Goal: Use online tool/utility: Use online tool/utility

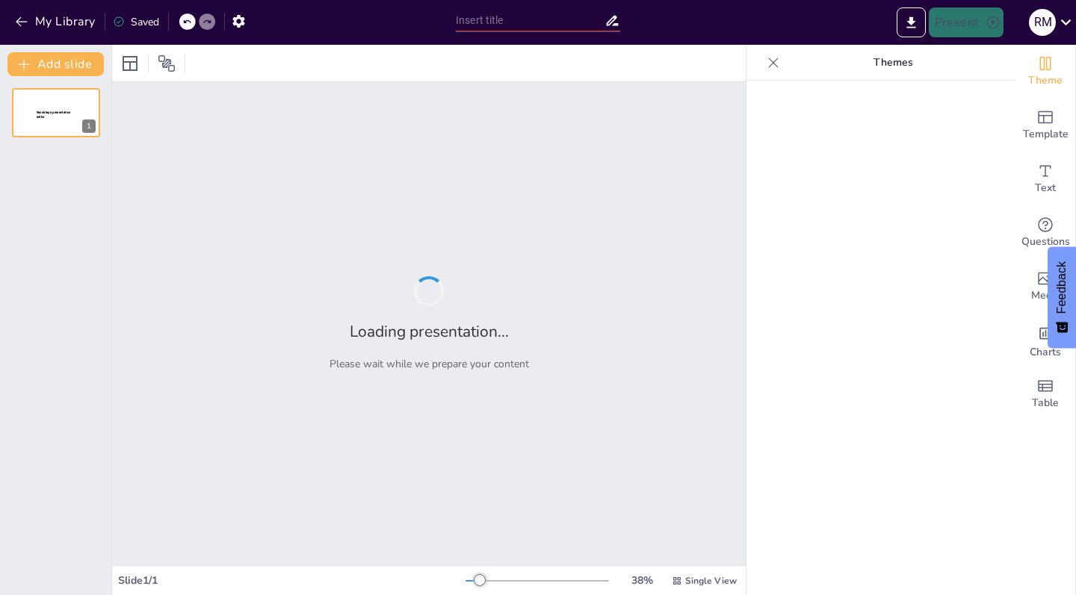
type input "Fundamentos del Emprendimiento: Definición y Diferencias con el Autoempleo"
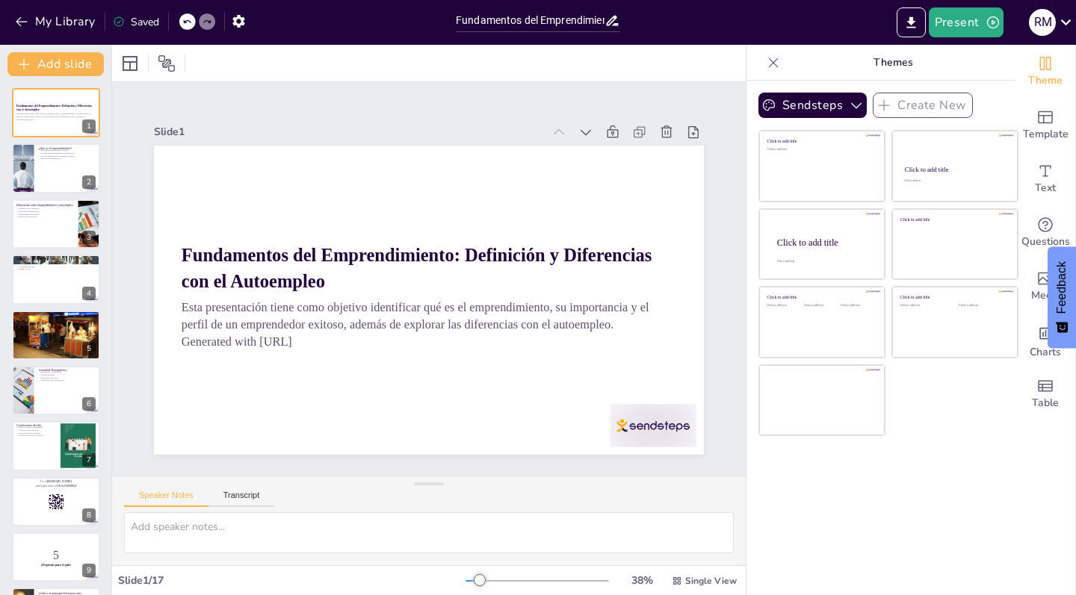
checkbox input "true"
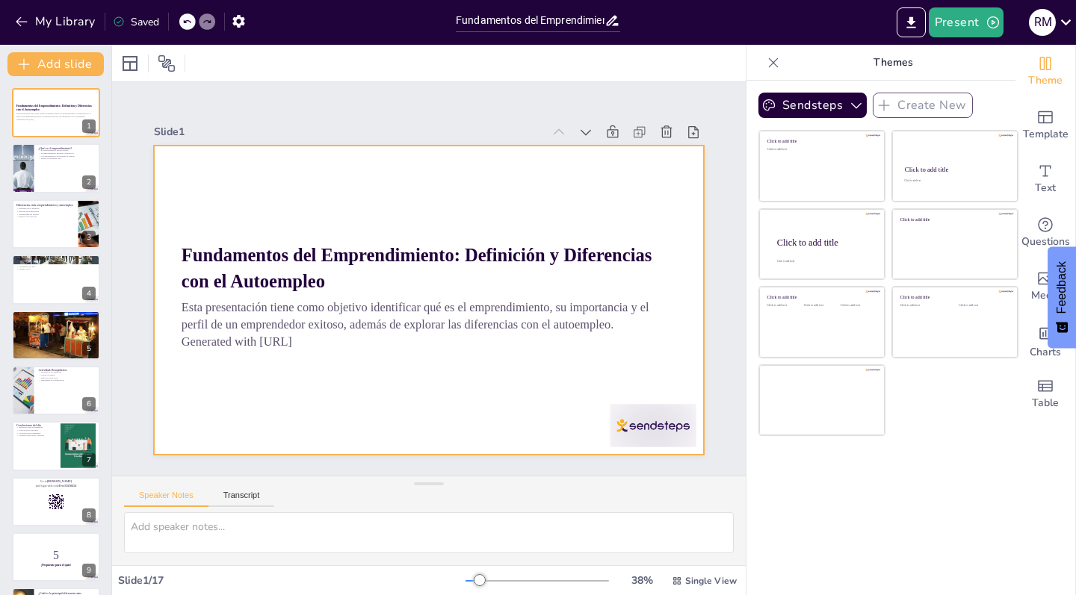
checkbox input "true"
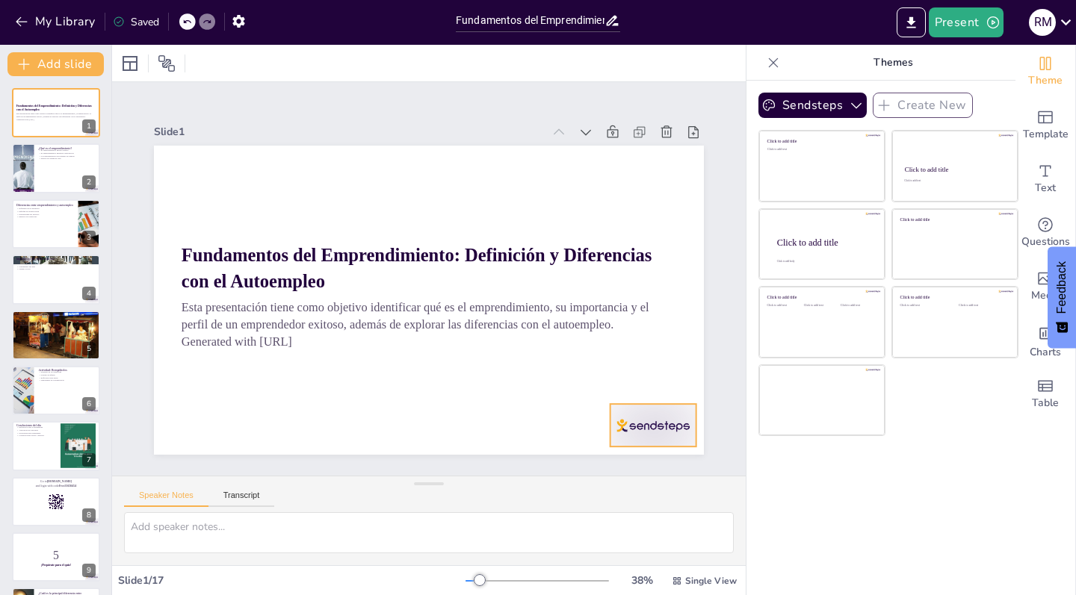
checkbox input "true"
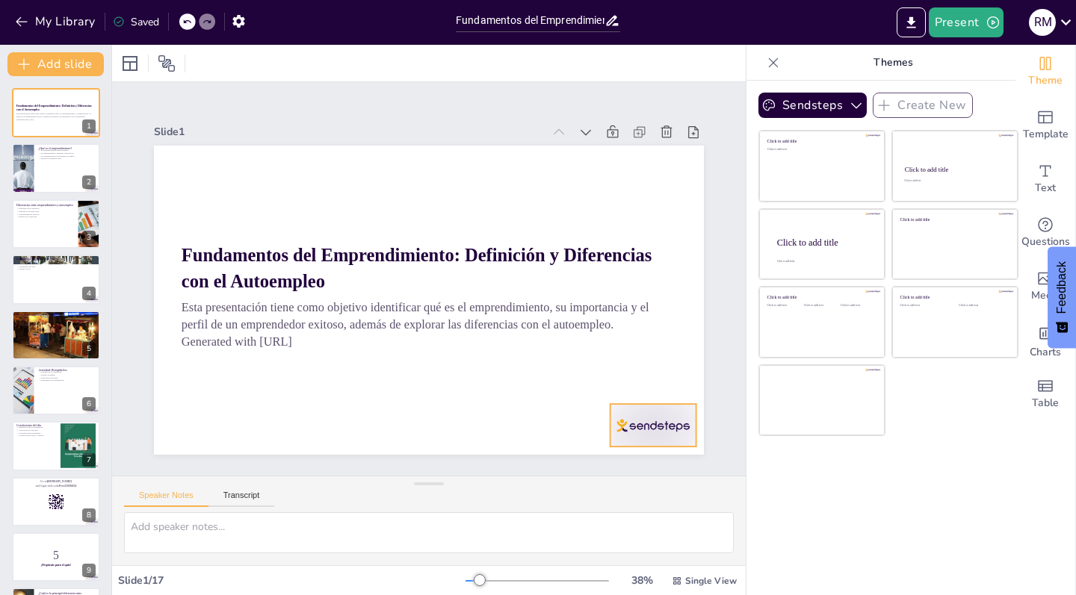
checkbox input "true"
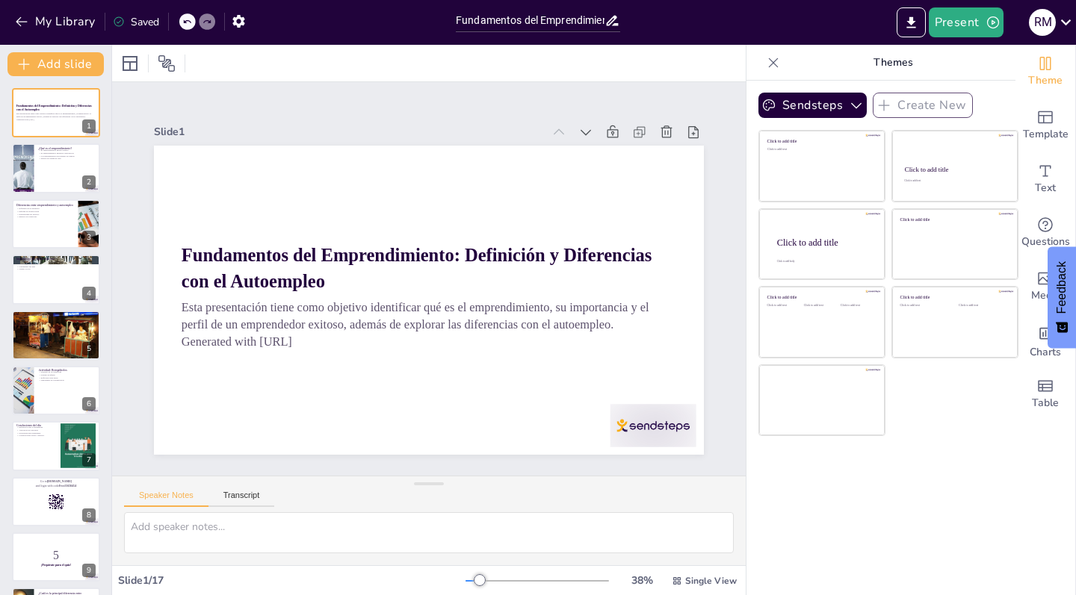
checkbox input "true"
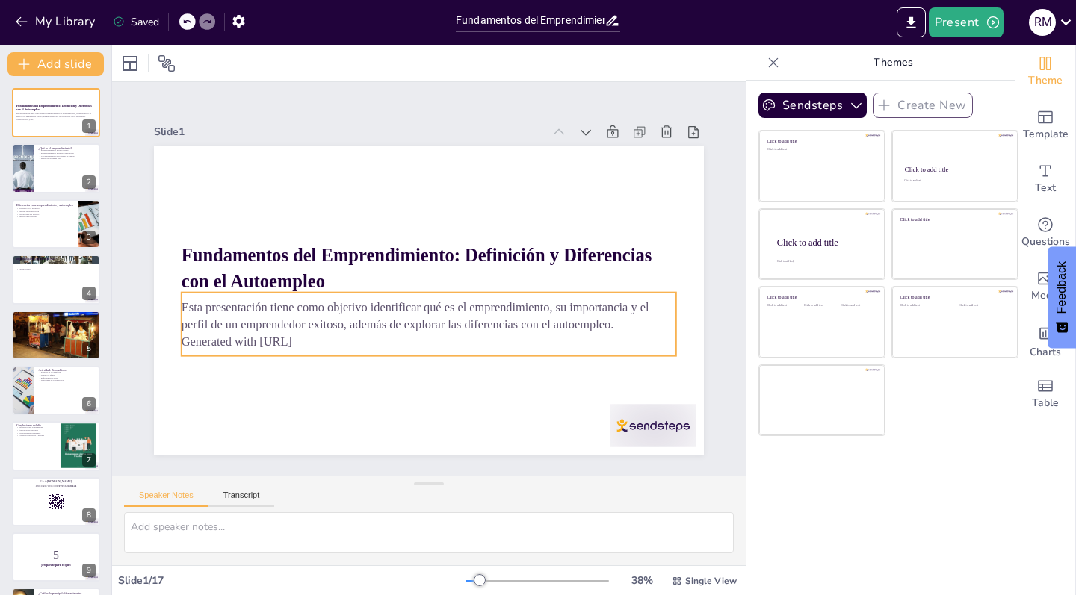
checkbox input "true"
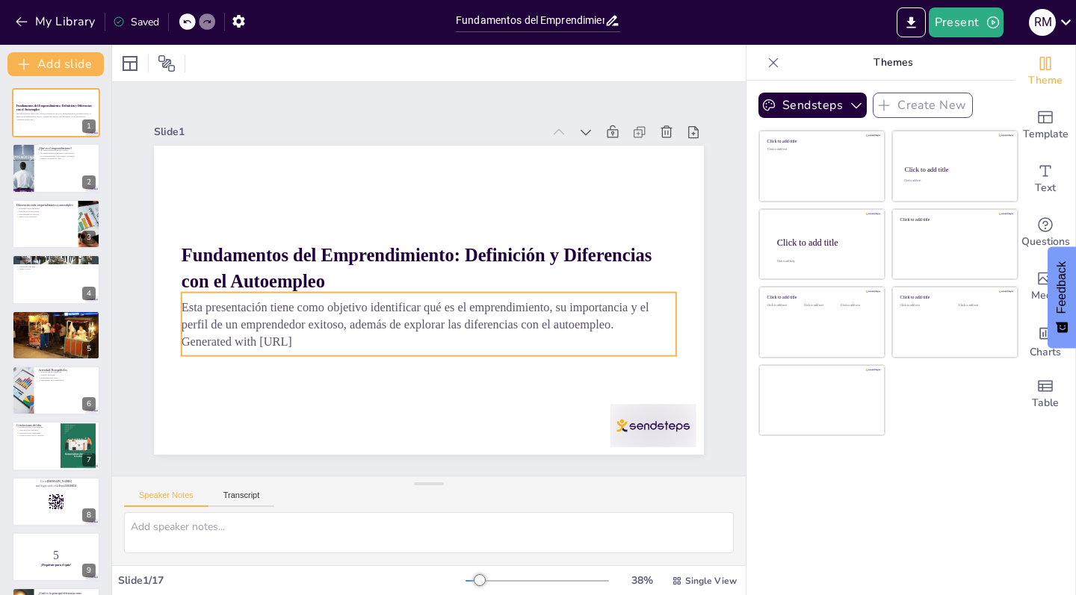
checkbox input "true"
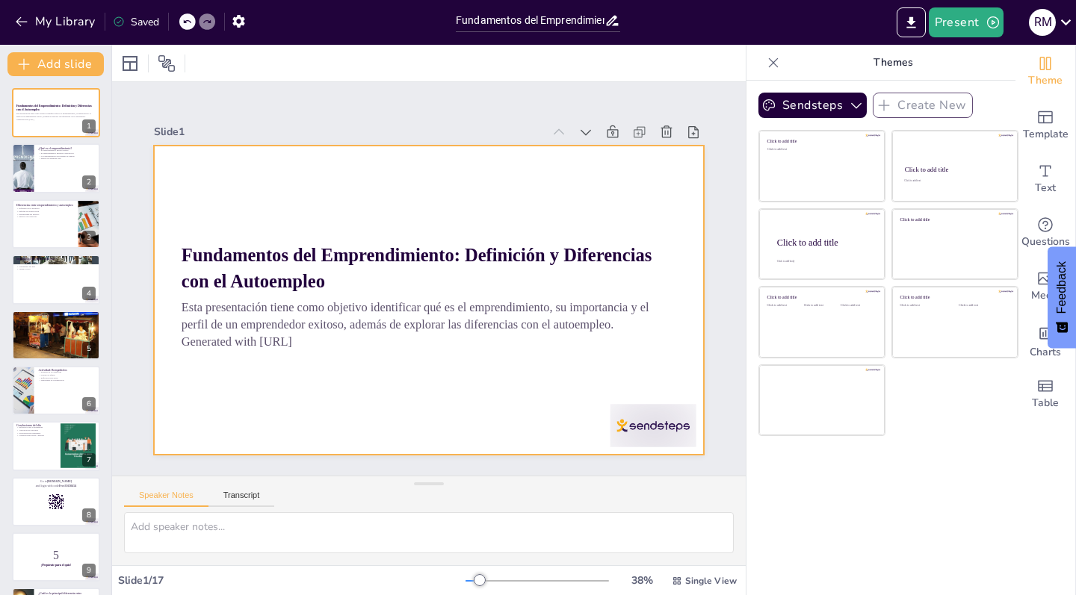
checkbox input "true"
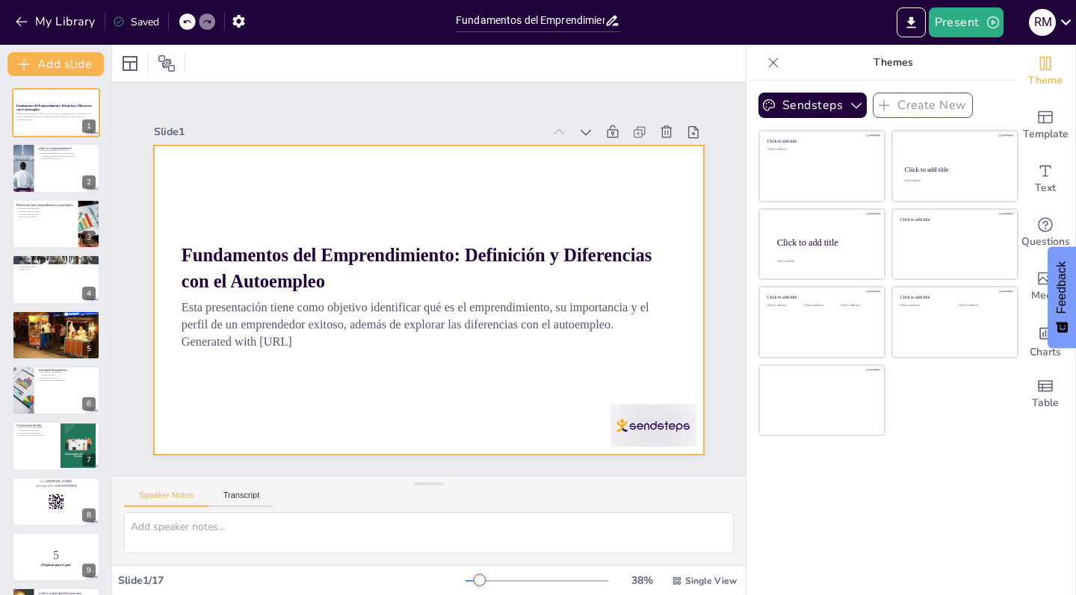
click at [453, 391] on div at bounding box center [424, 299] width 602 height 417
checkbox input "true"
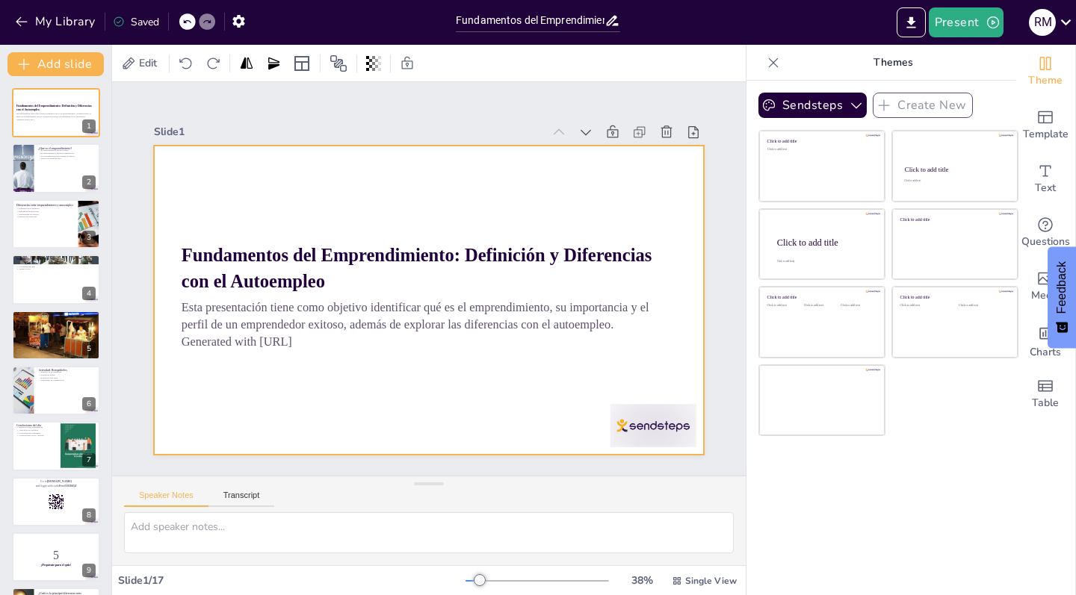
checkbox input "true"
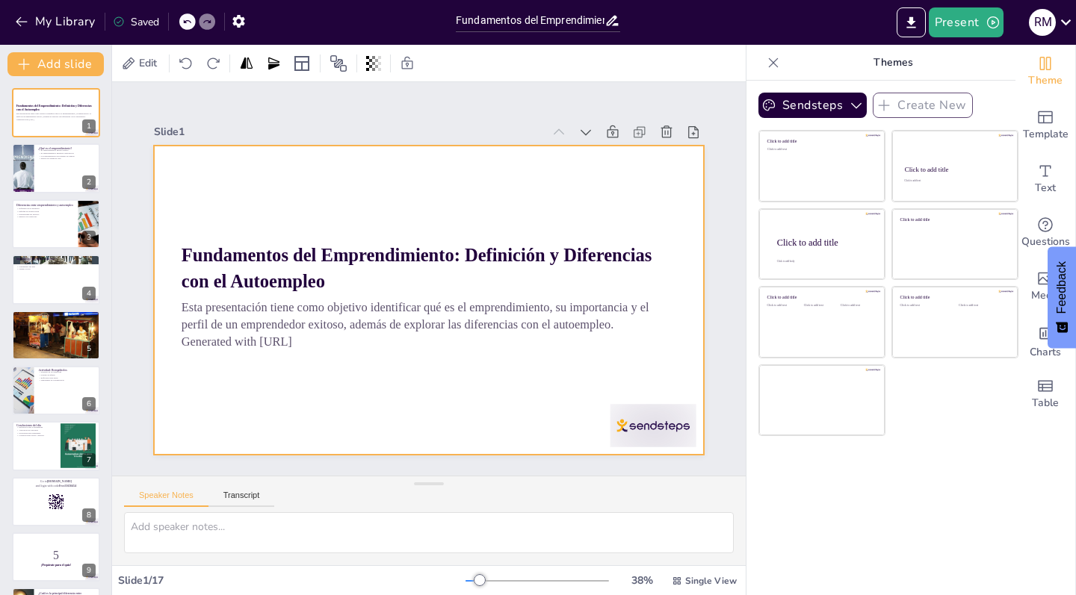
checkbox input "true"
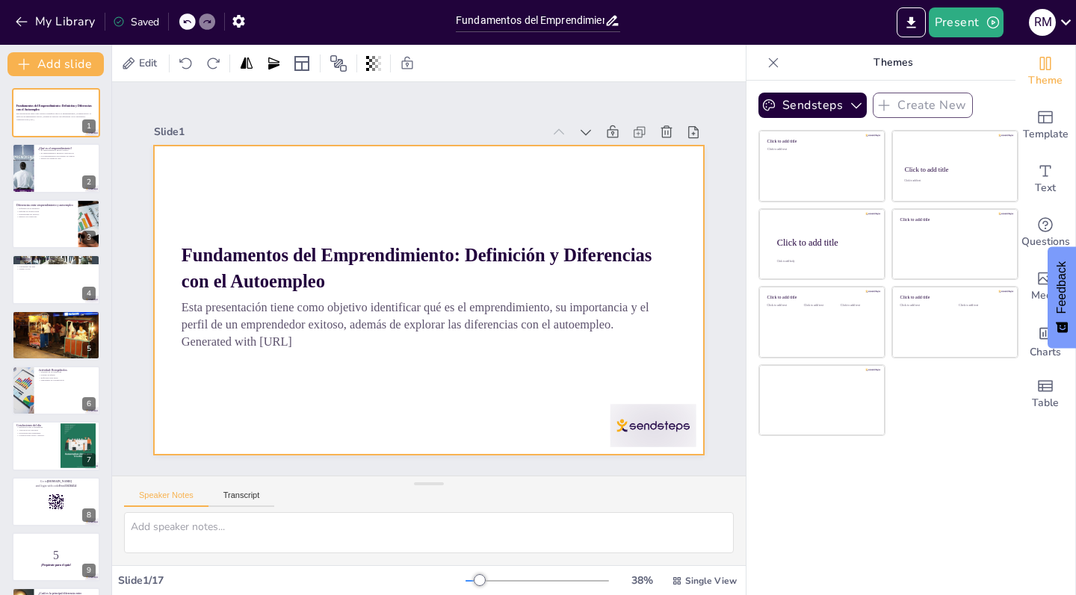
checkbox input "true"
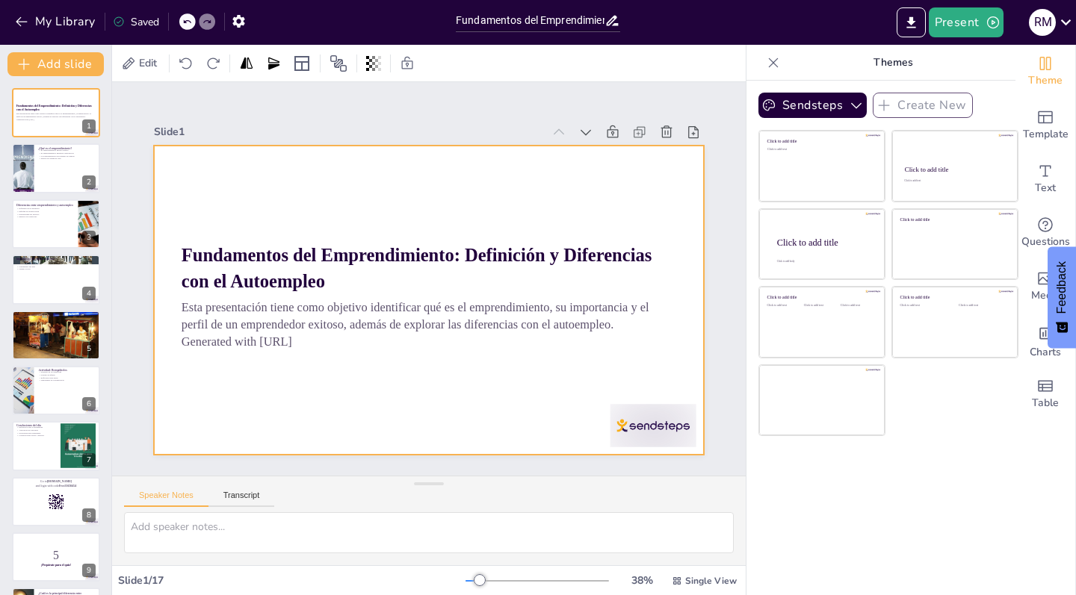
checkbox input "true"
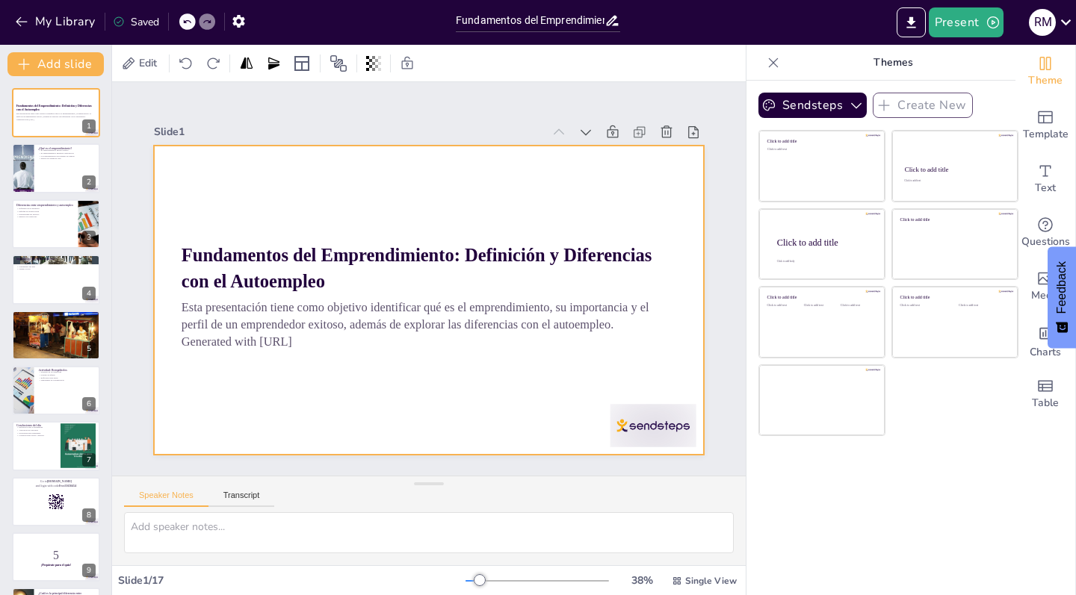
checkbox input "true"
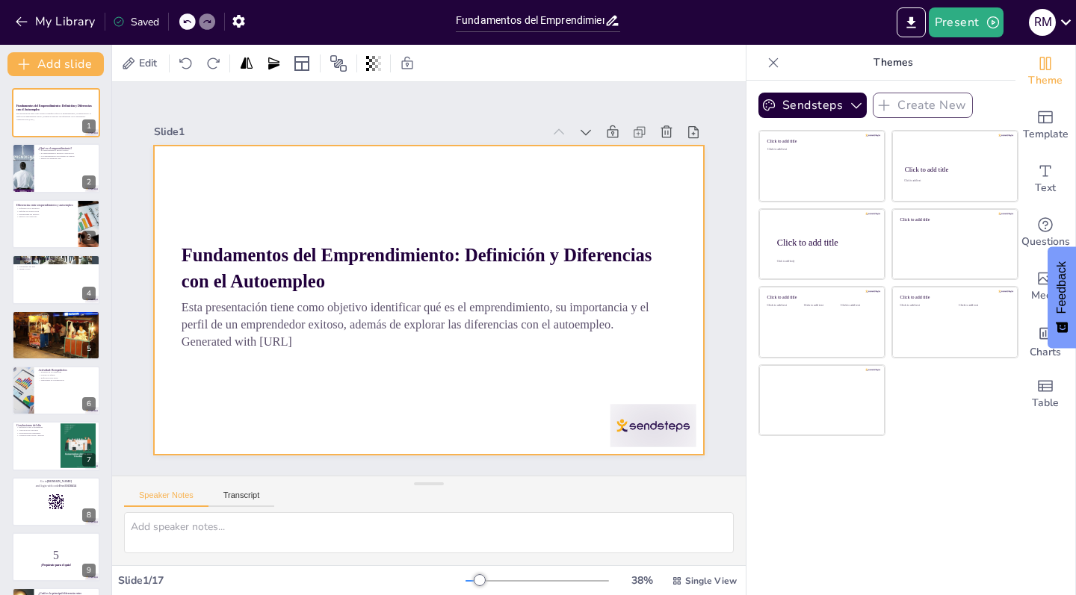
checkbox input "true"
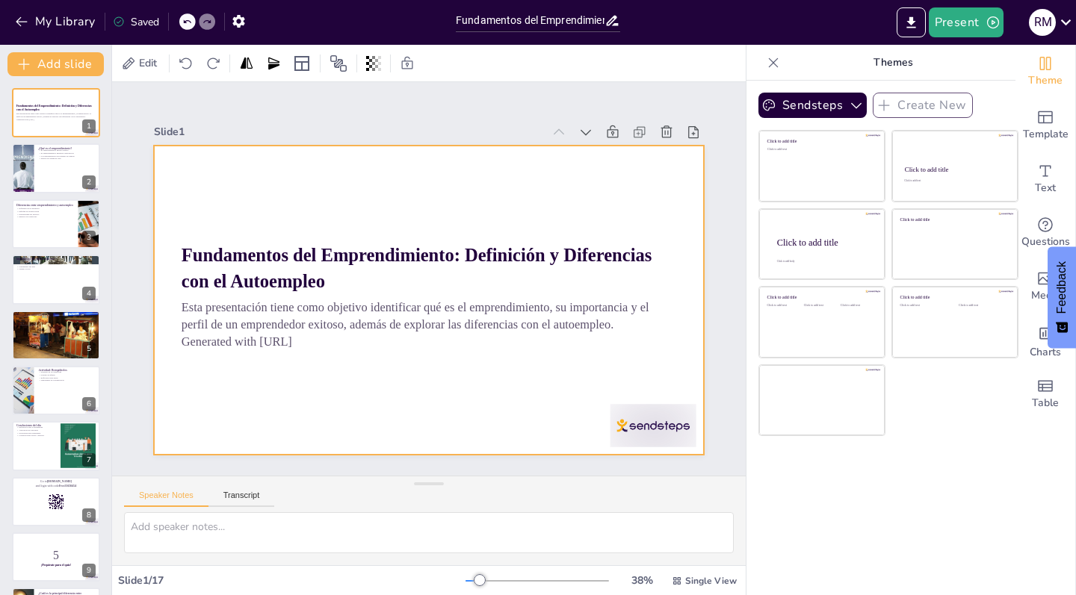
checkbox input "true"
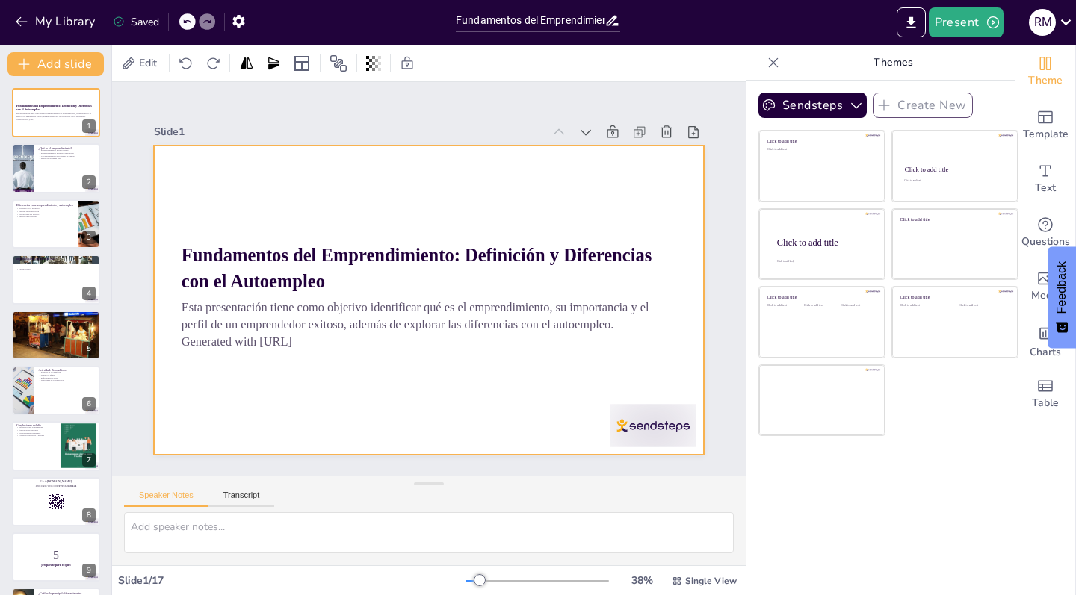
checkbox input "true"
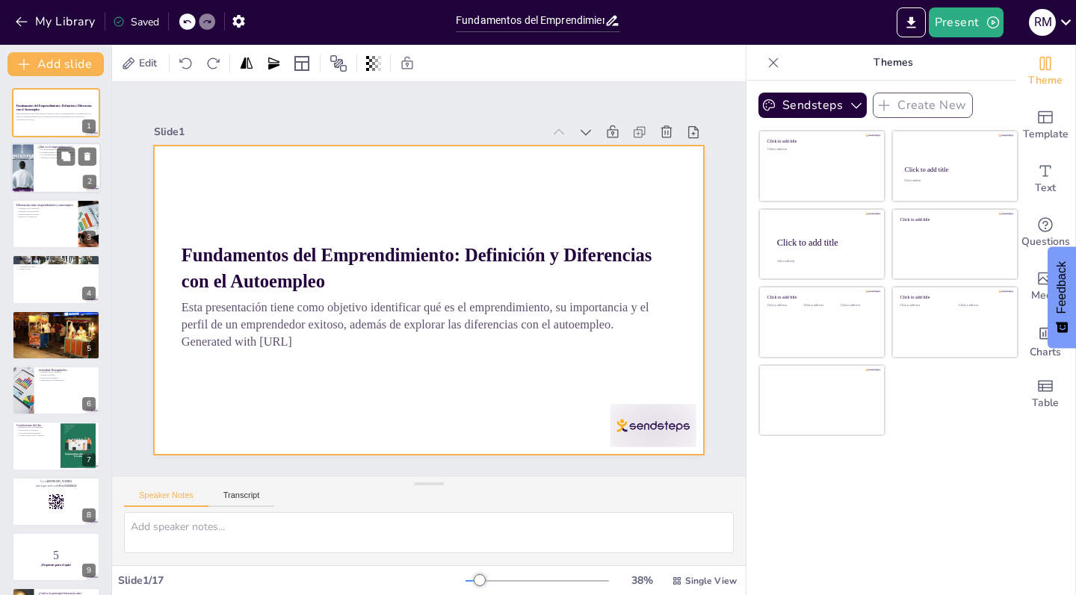
checkbox input "true"
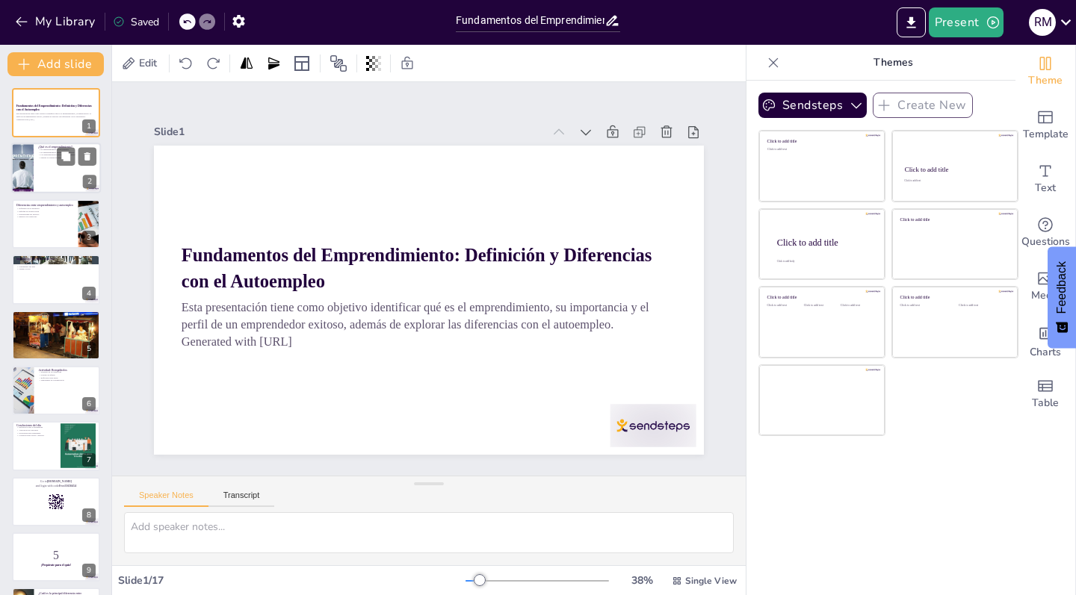
checkbox input "true"
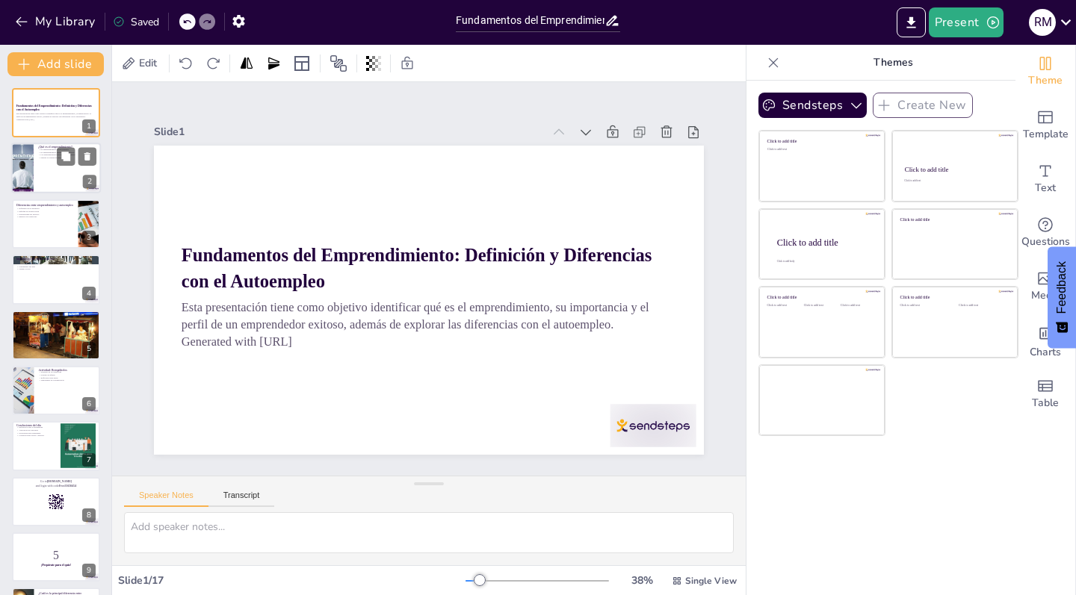
checkbox input "true"
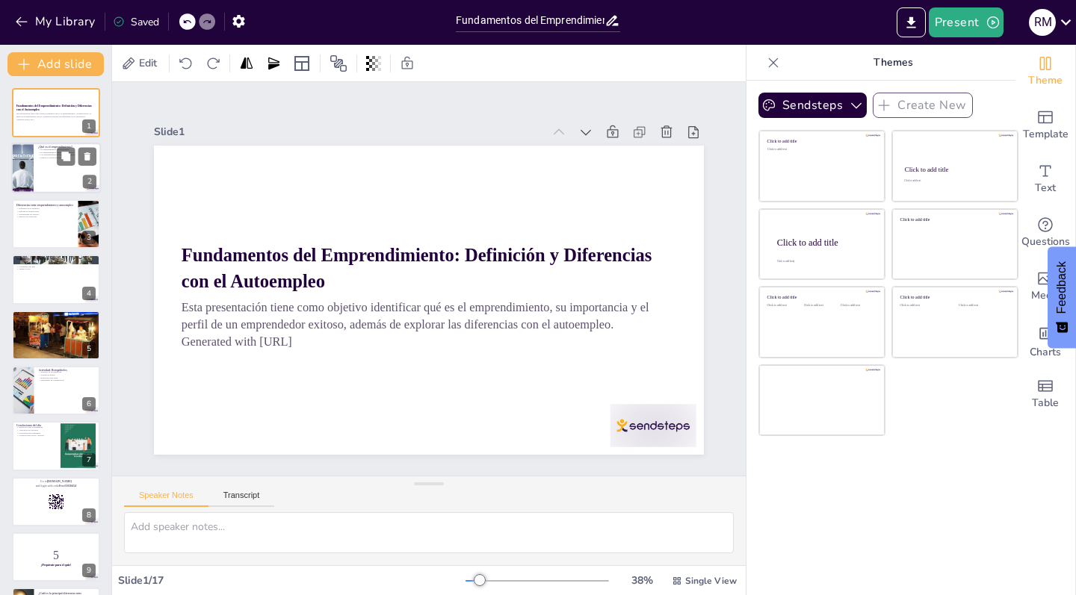
checkbox input "true"
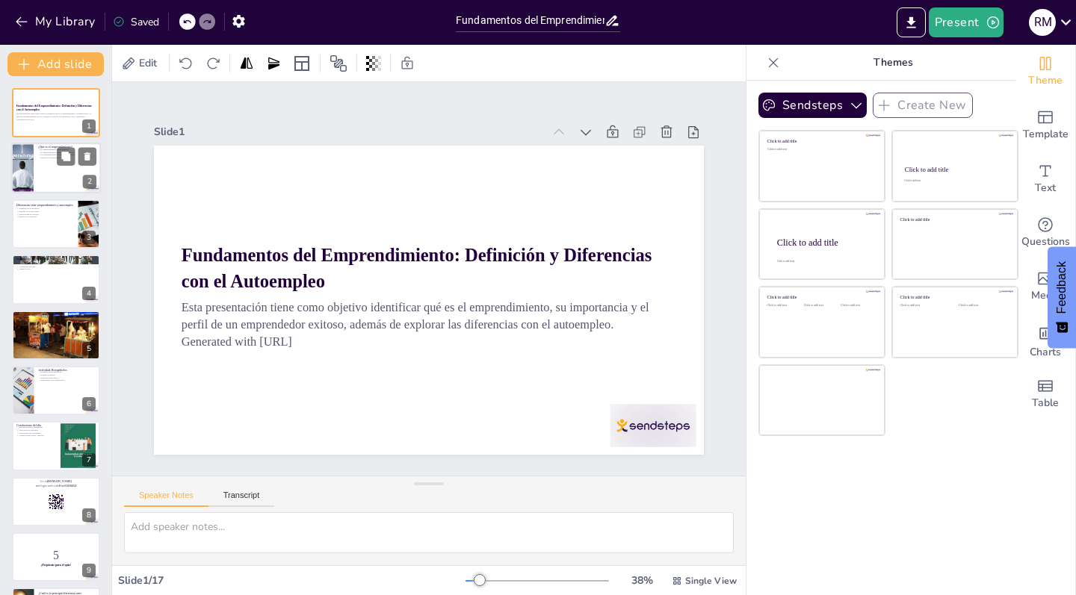
click at [34, 177] on div at bounding box center [56, 168] width 90 height 51
type textarea "El emprendimiento no es solo una actividad económica, sino también una forma de…"
checkbox input "true"
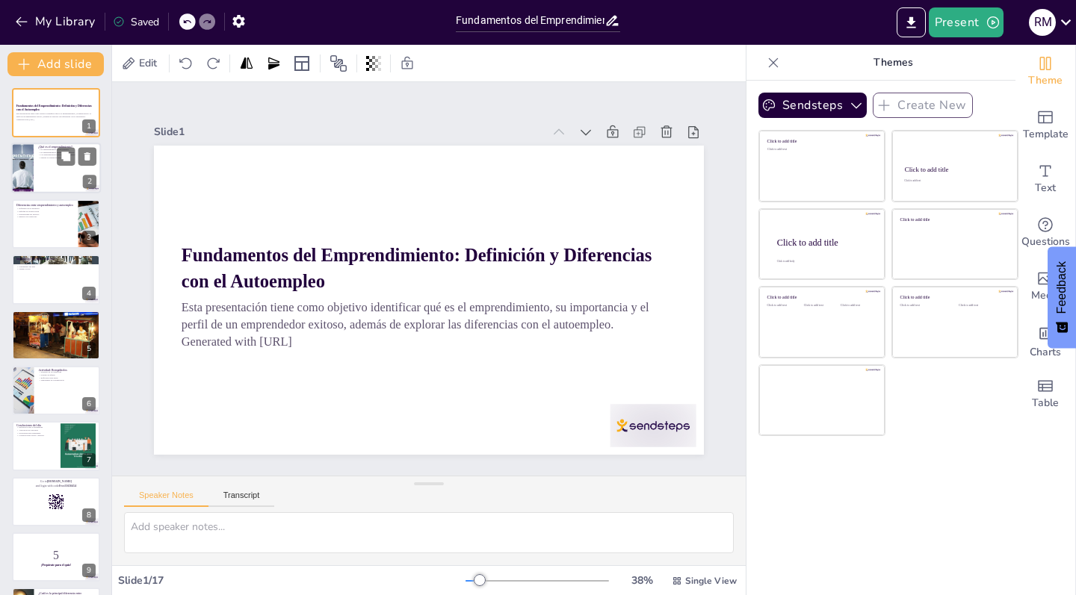
checkbox input "true"
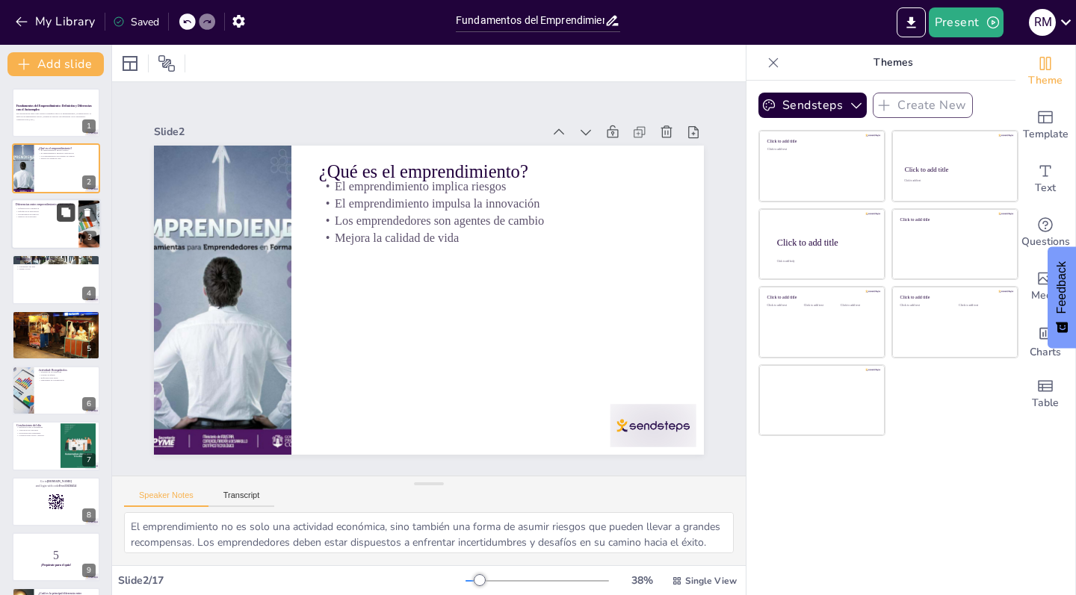
checkbox input "true"
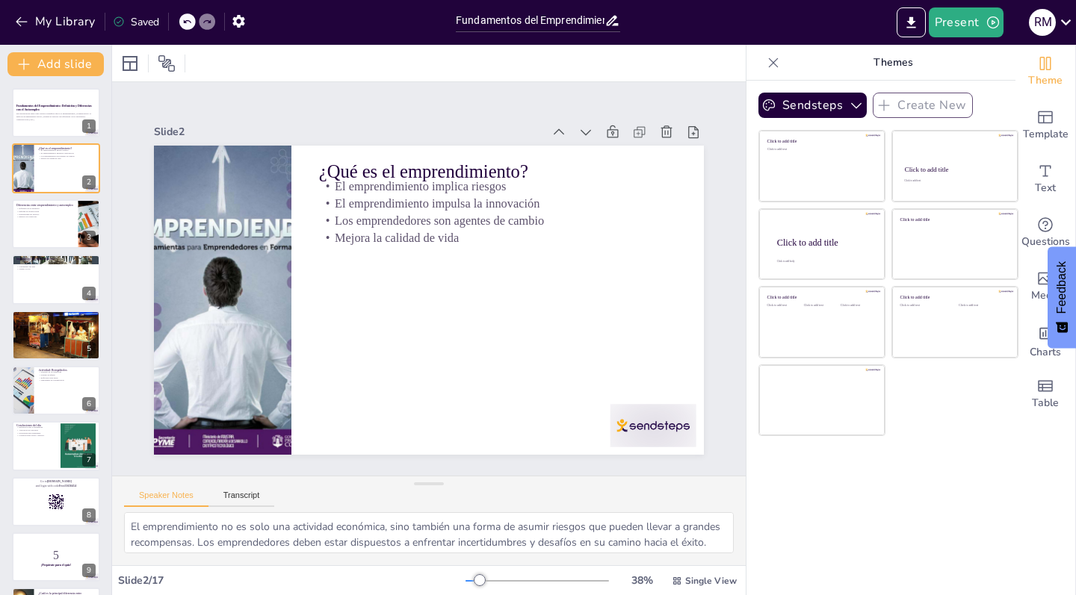
checkbox input "true"
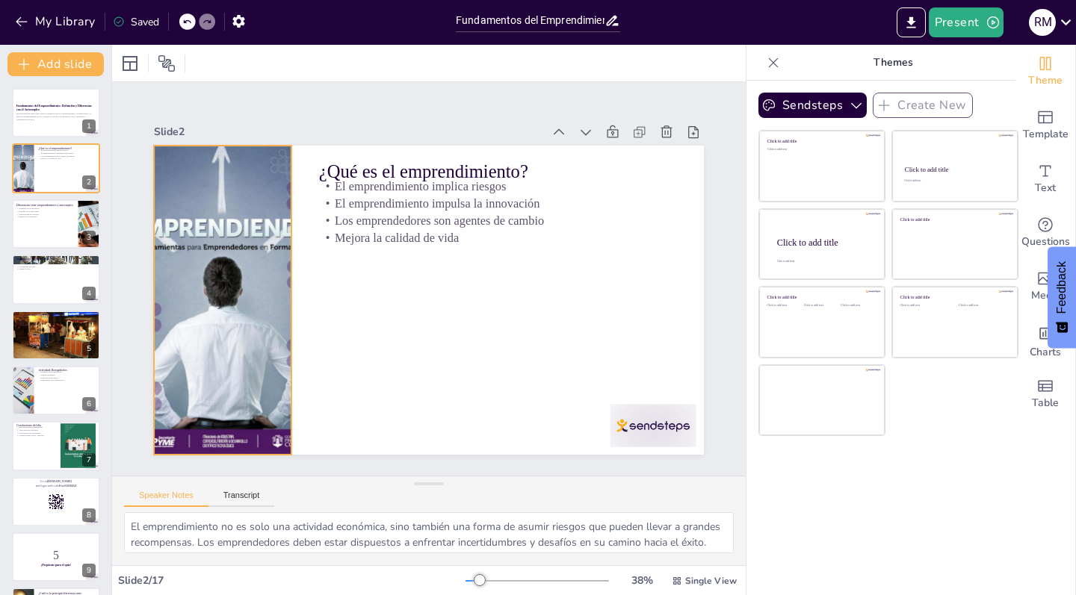
checkbox input "true"
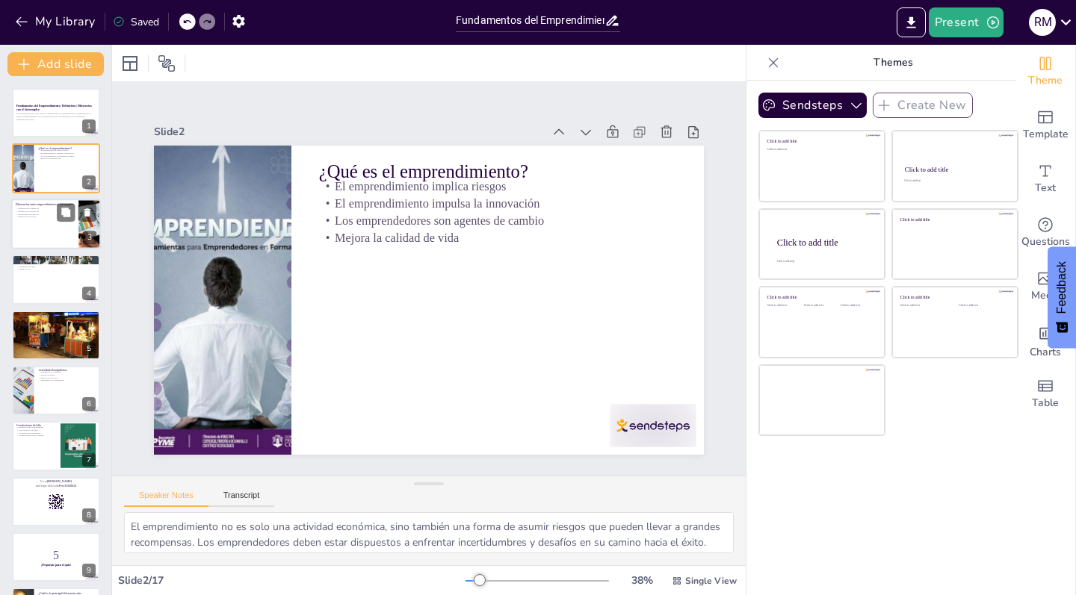
checkbox input "true"
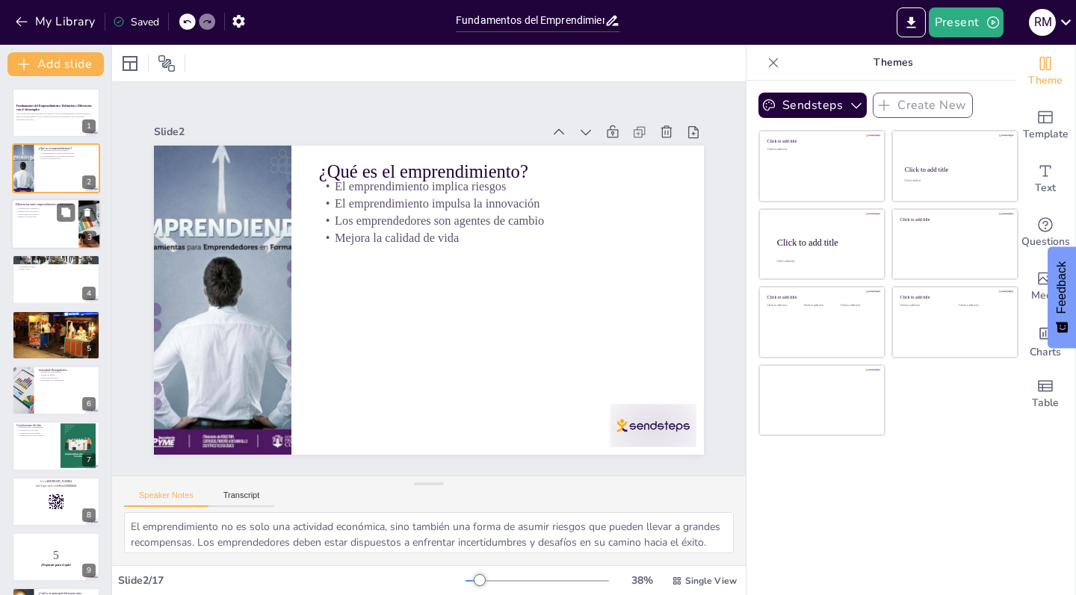
checkbox input "true"
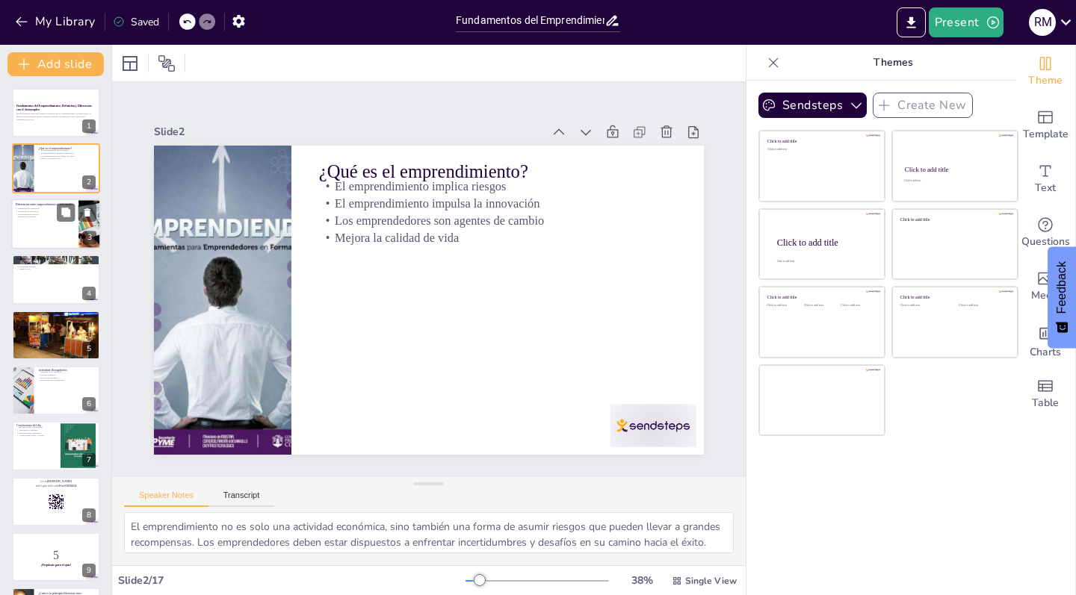
click at [40, 225] on div at bounding box center [56, 224] width 90 height 51
type textarea "La intención detrás del emprendimiento es crear algo nuevo y escalable, mientra…"
checkbox input "true"
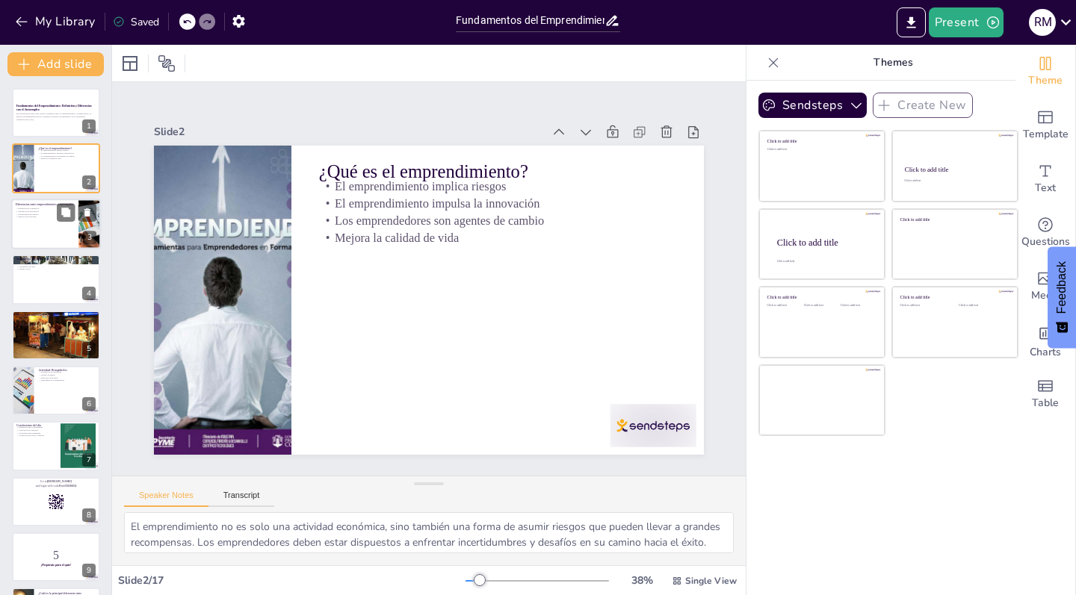
checkbox input "true"
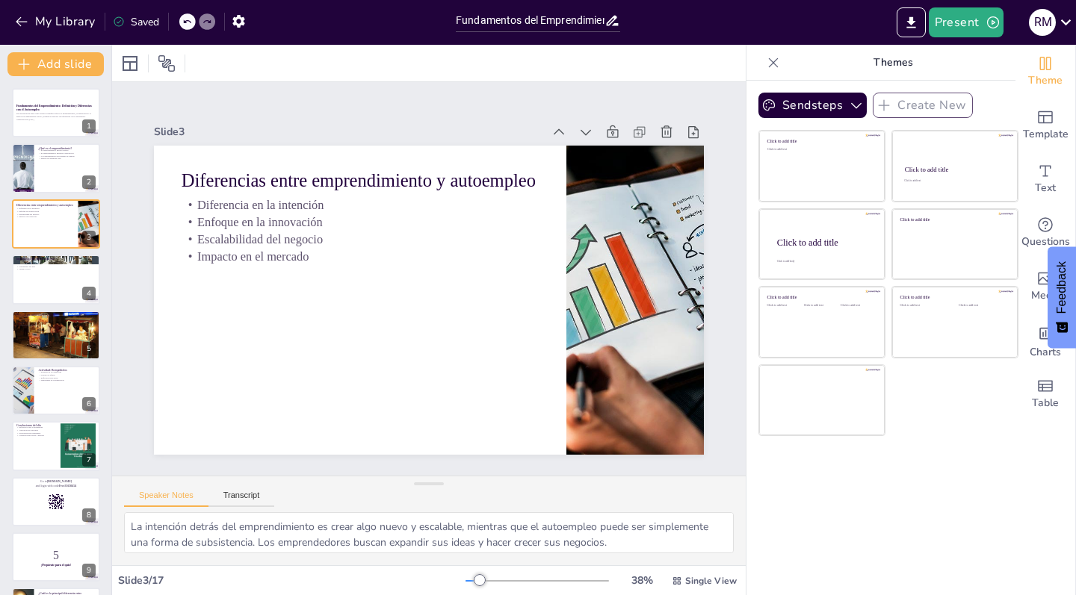
checkbox input "true"
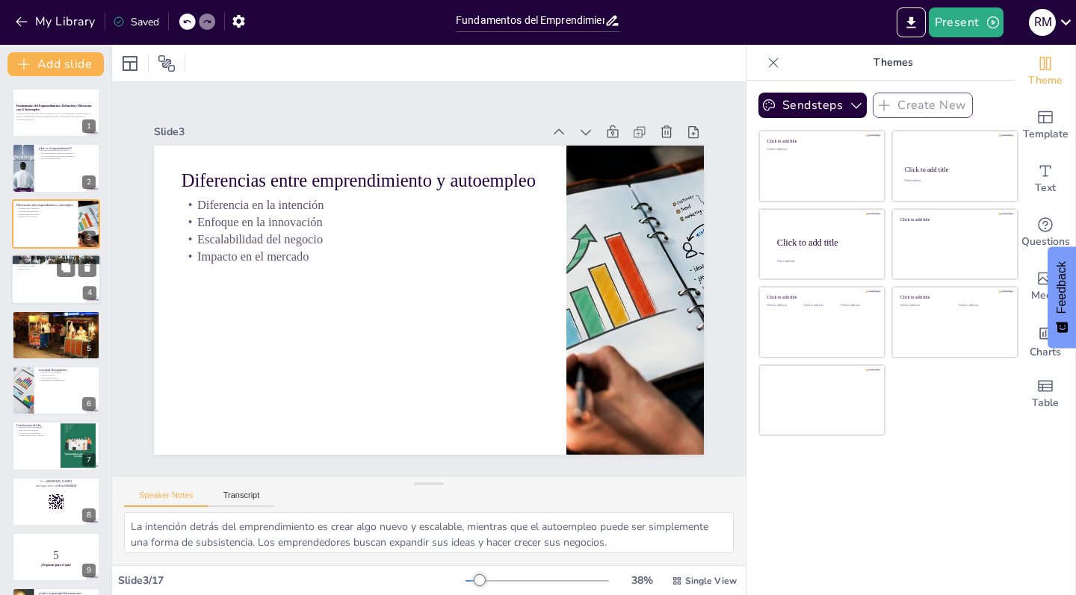
checkbox input "true"
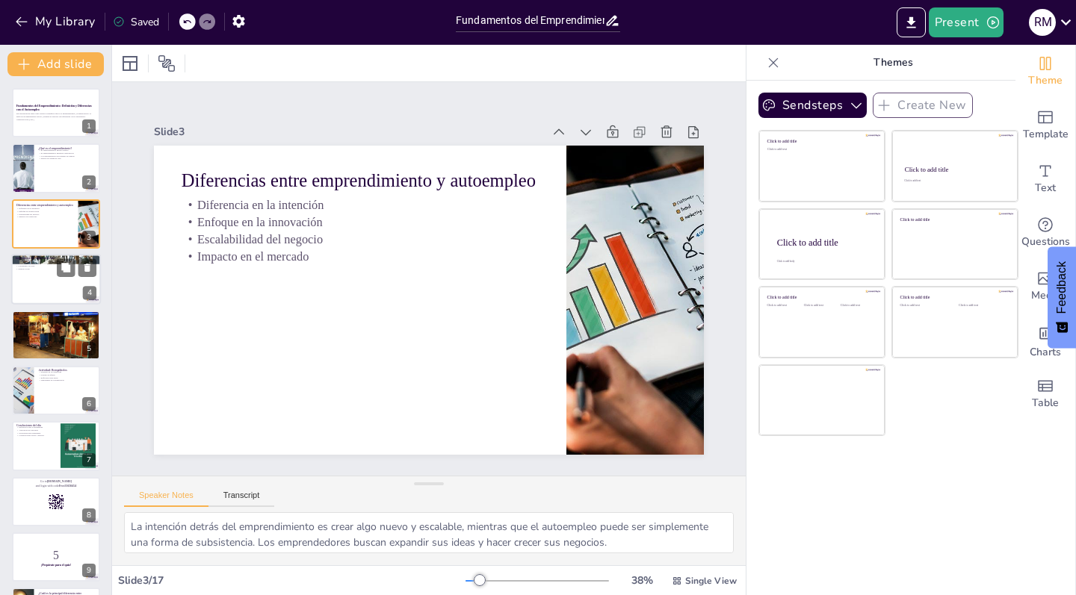
click at [54, 282] on div at bounding box center [56, 279] width 90 height 51
type textarea "La creación de empleos es una de las contribuciones más importantes del emprend…"
checkbox input "true"
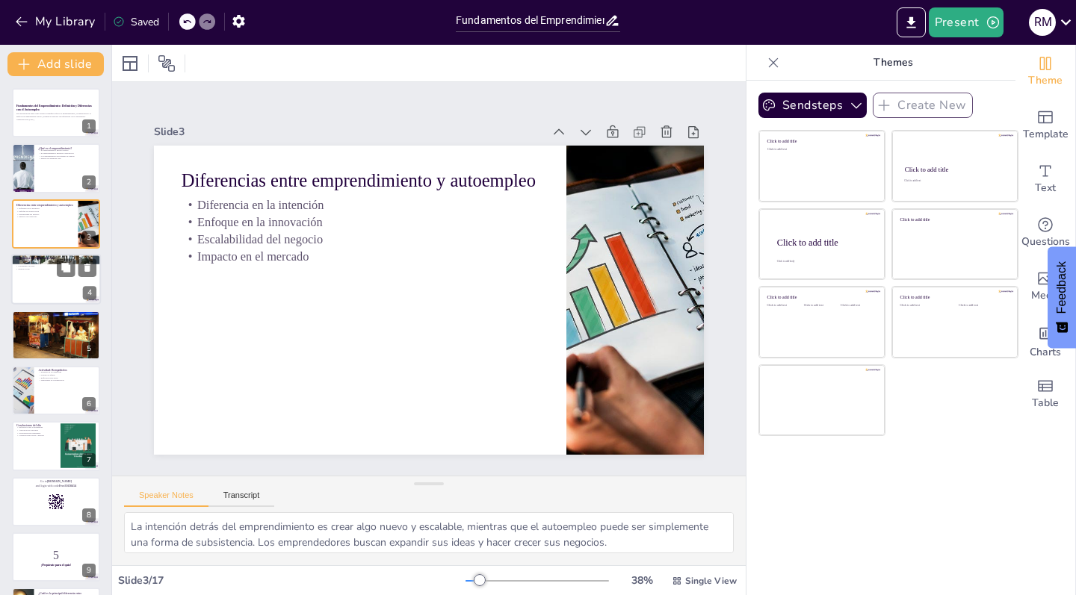
checkbox input "true"
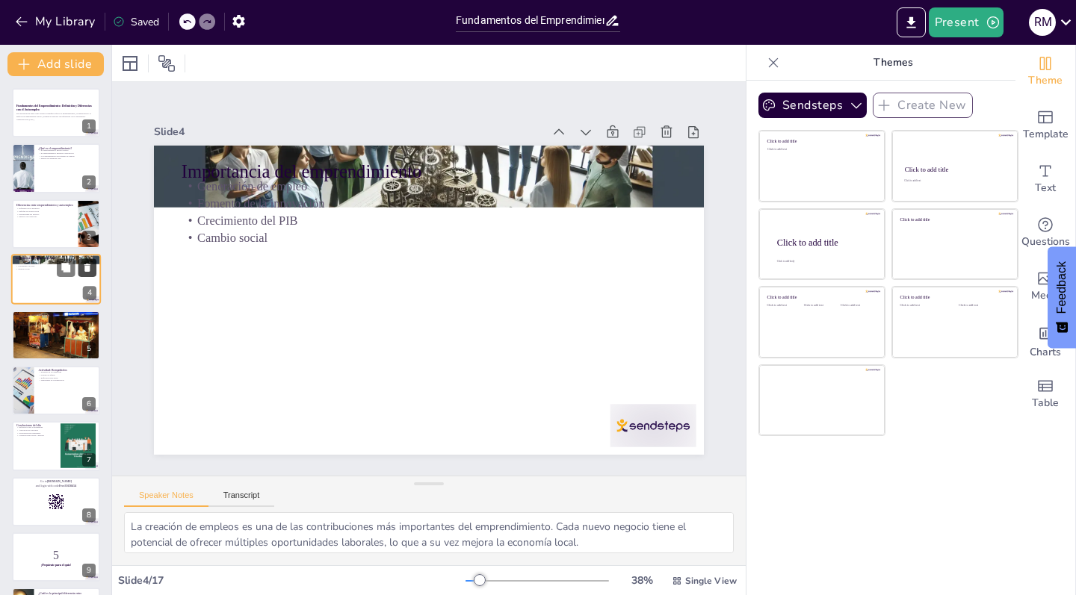
checkbox input "true"
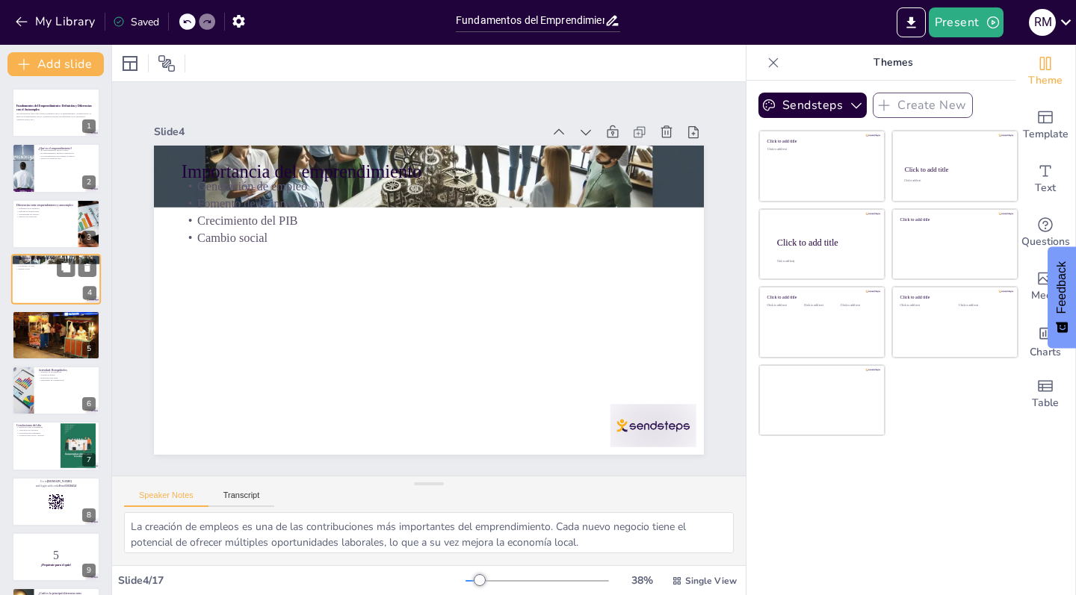
checkbox input "true"
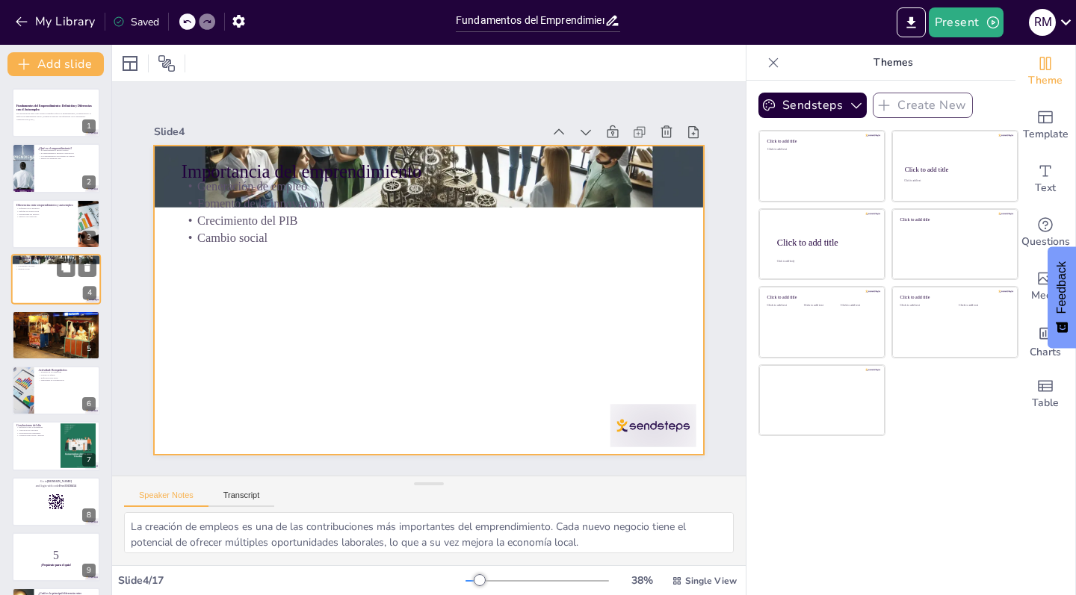
checkbox input "true"
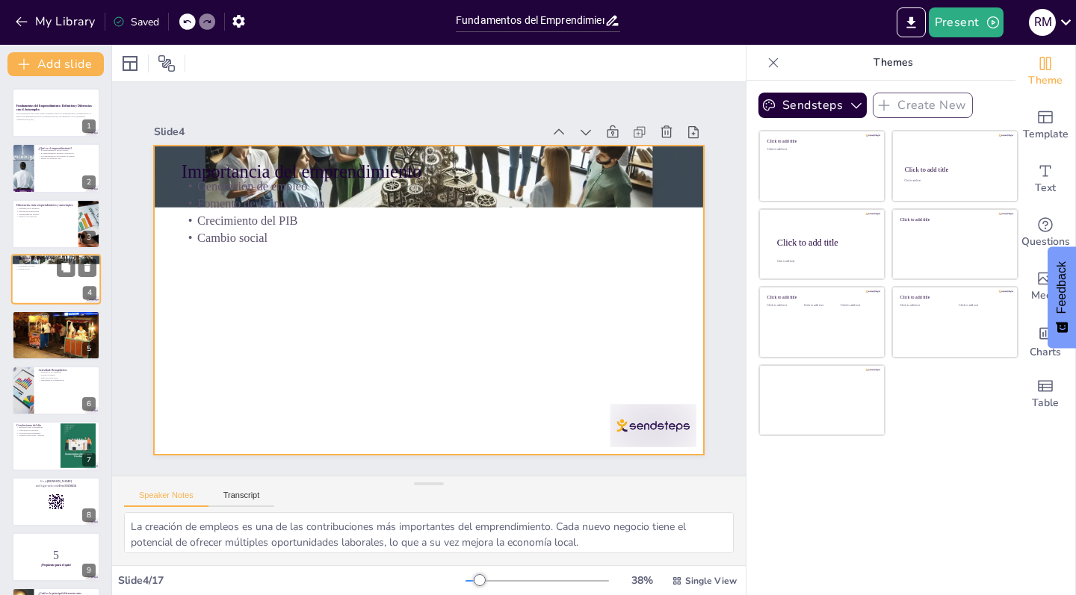
checkbox input "true"
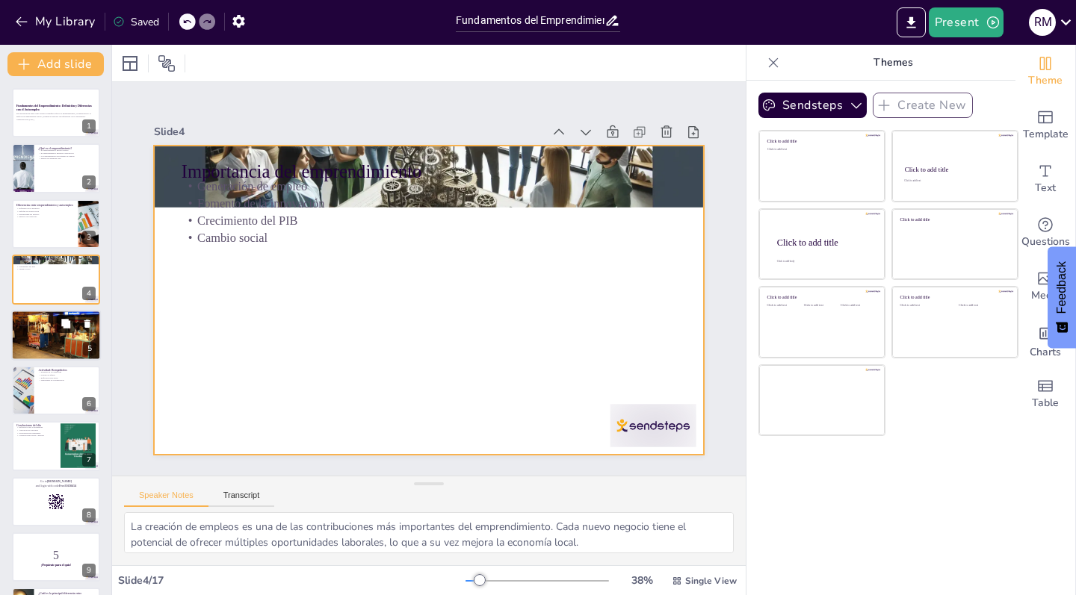
checkbox input "true"
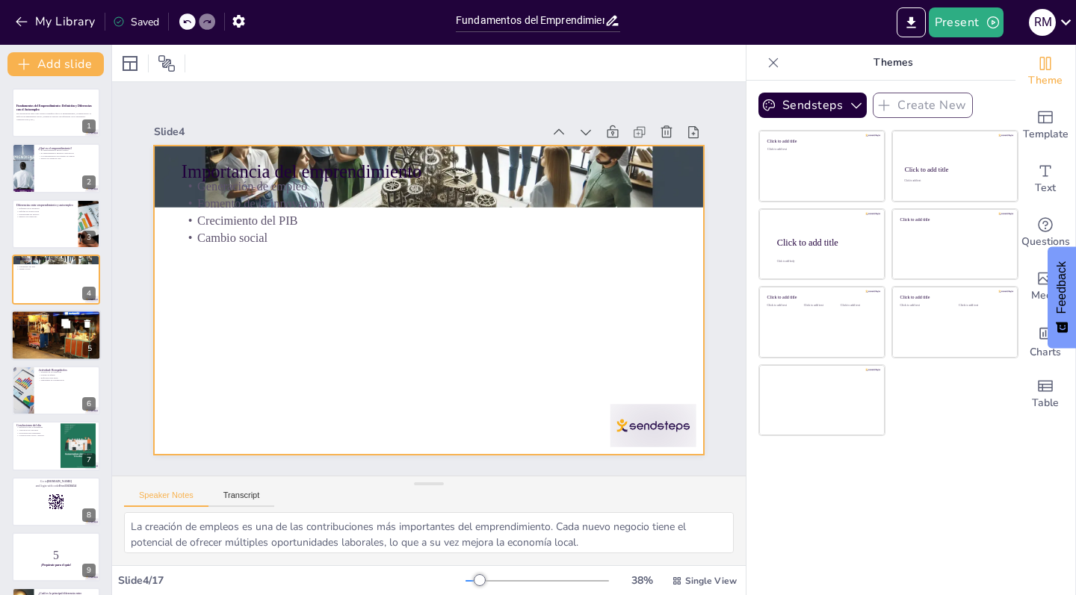
checkbox input "true"
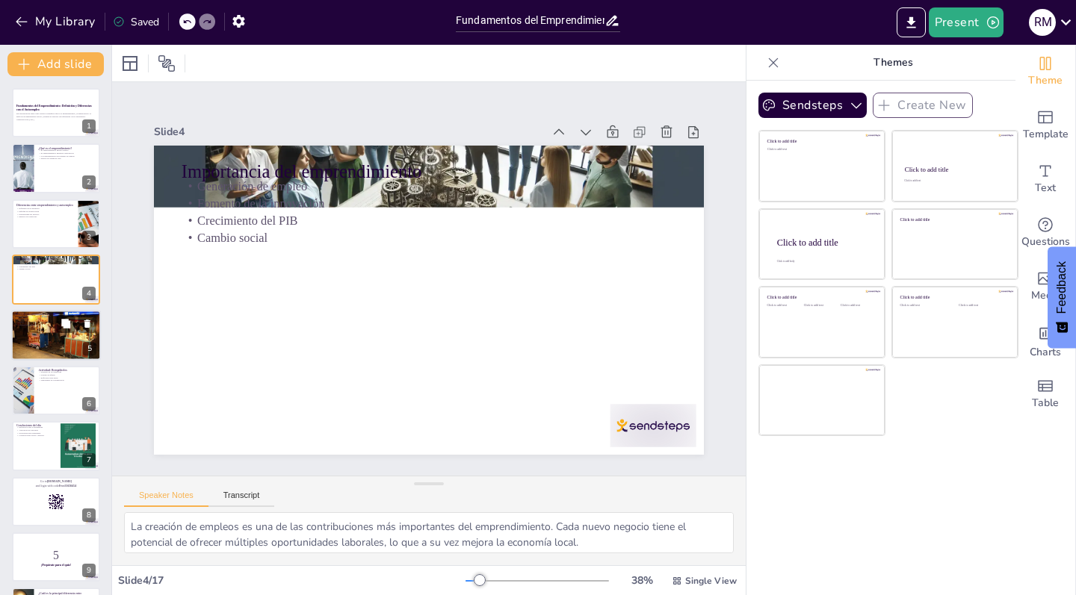
checkbox input "true"
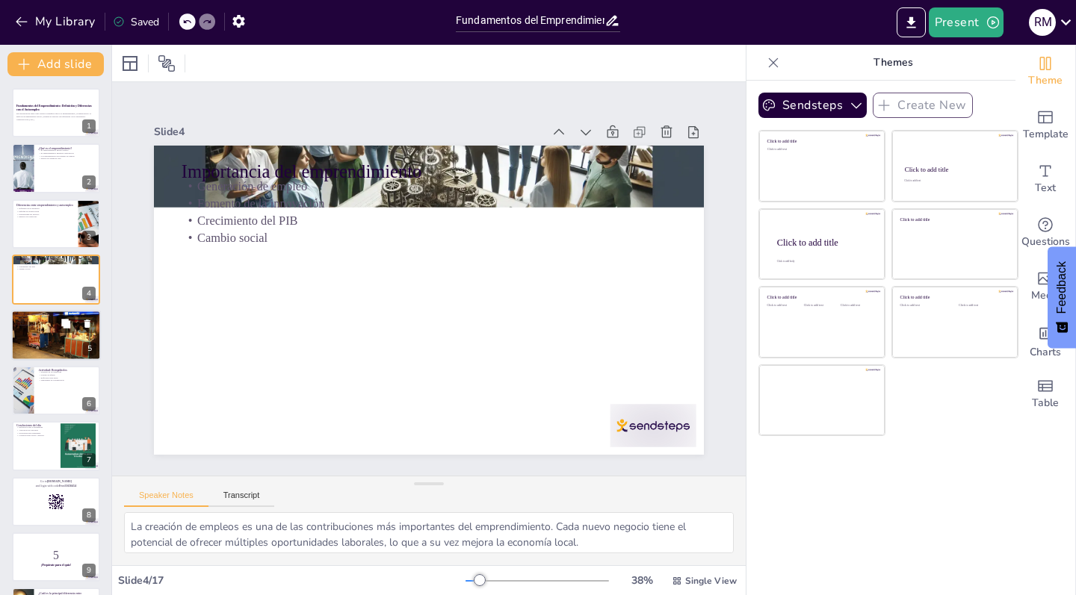
click at [57, 339] on div at bounding box center [56, 335] width 92 height 51
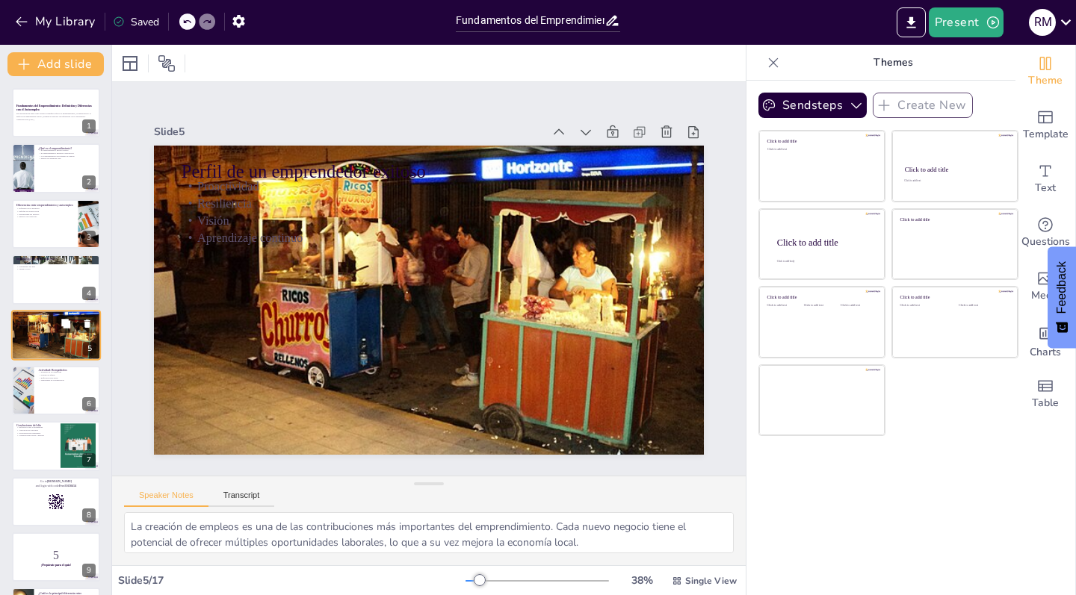
type textarea "La proactividad es crucial para un emprendedor. Ser capaz de anticipar problema…"
checkbox input "true"
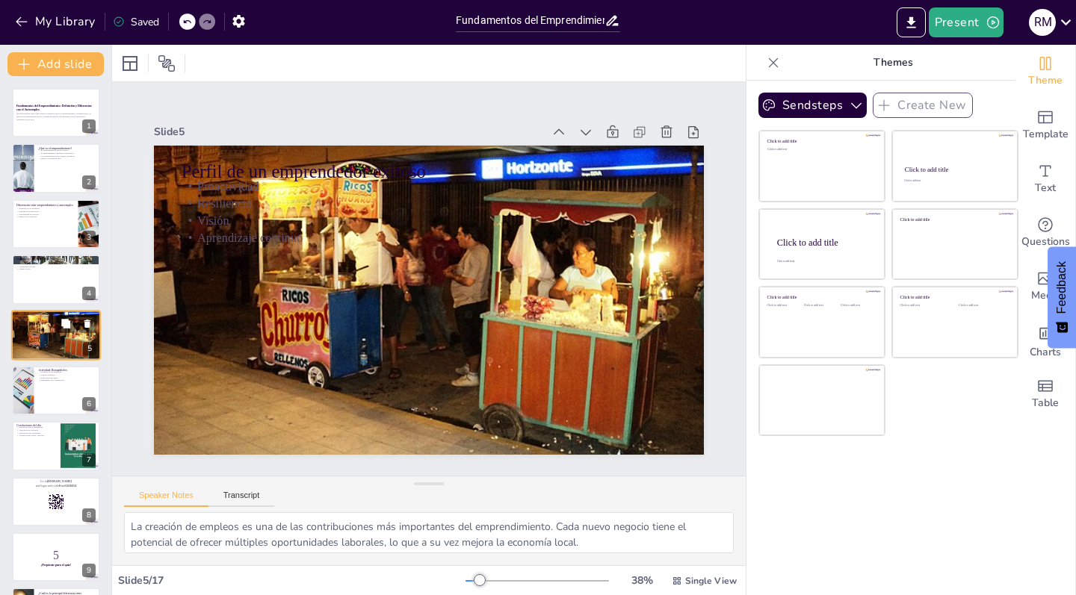
checkbox input "true"
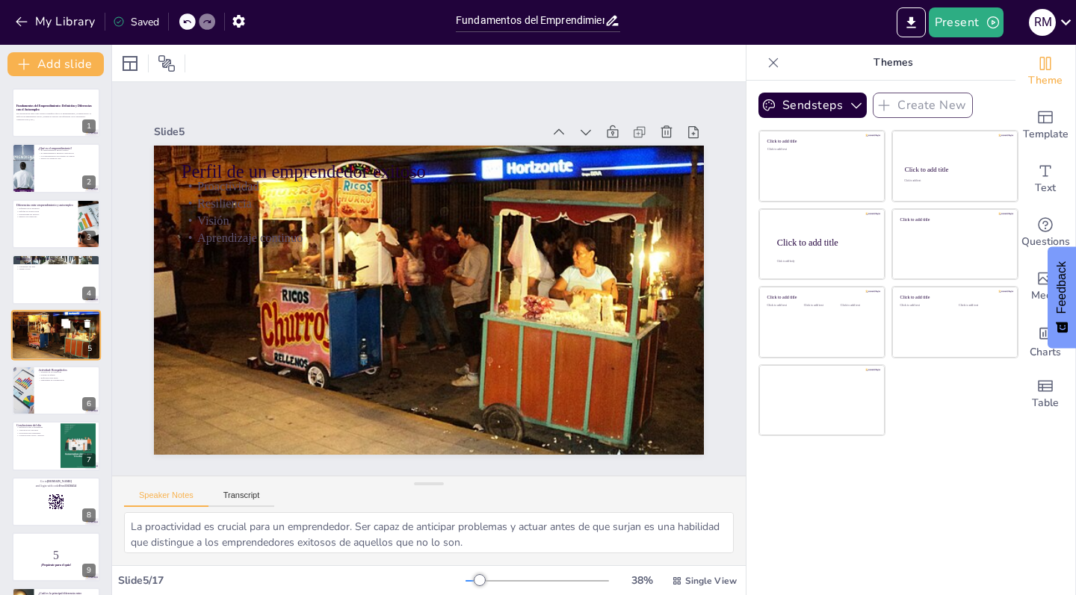
checkbox input "true"
click at [54, 390] on div at bounding box center [56, 390] width 90 height 51
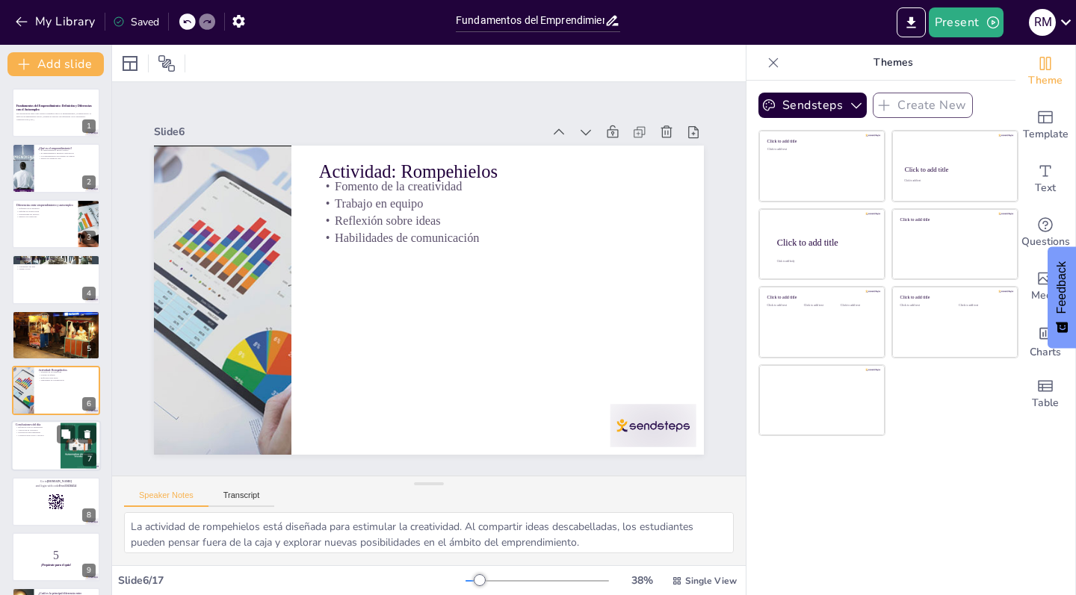
scroll to position [55, 0]
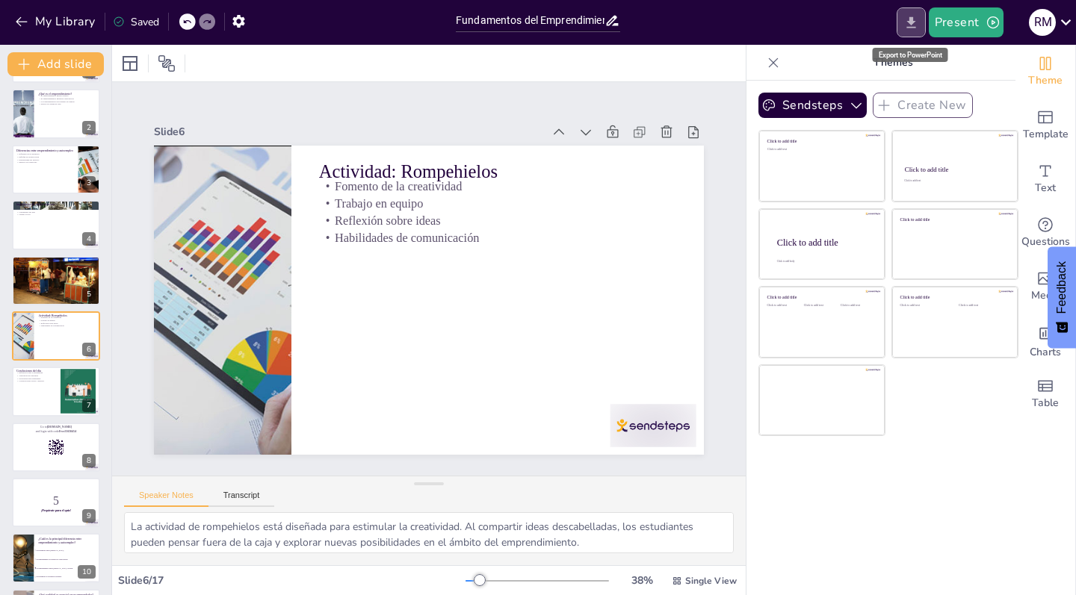
click at [919, 28] on icon "Export to PowerPoint" at bounding box center [911, 23] width 16 height 16
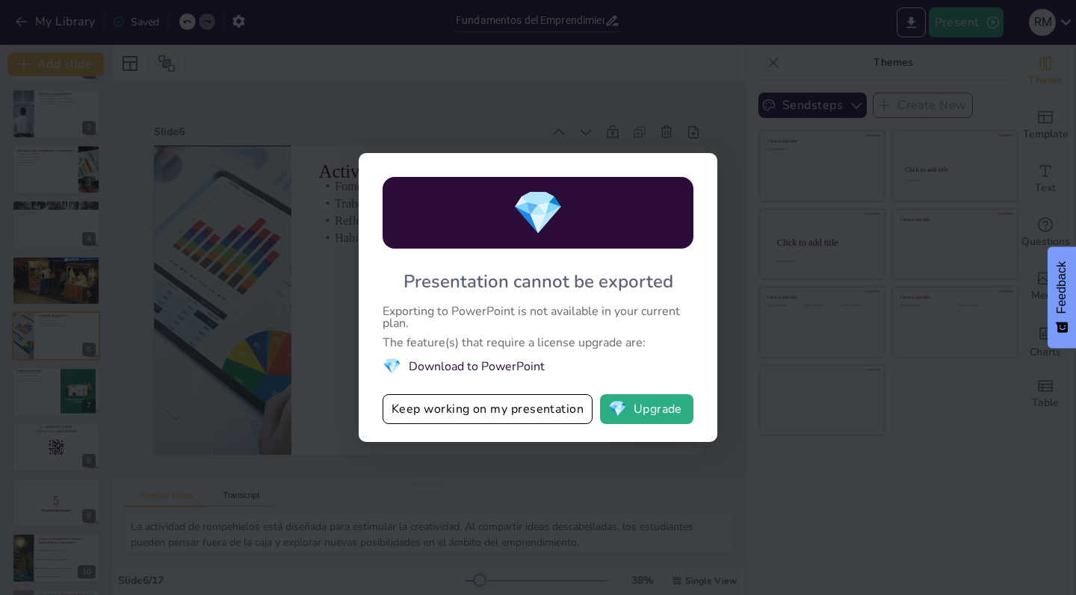
click at [776, 206] on div "💎 Presentation cannot be exported Exporting to PowerPoint is not available in y…" at bounding box center [538, 297] width 1076 height 595
click at [521, 410] on button "Keep working on my presentation" at bounding box center [487, 409] width 210 height 30
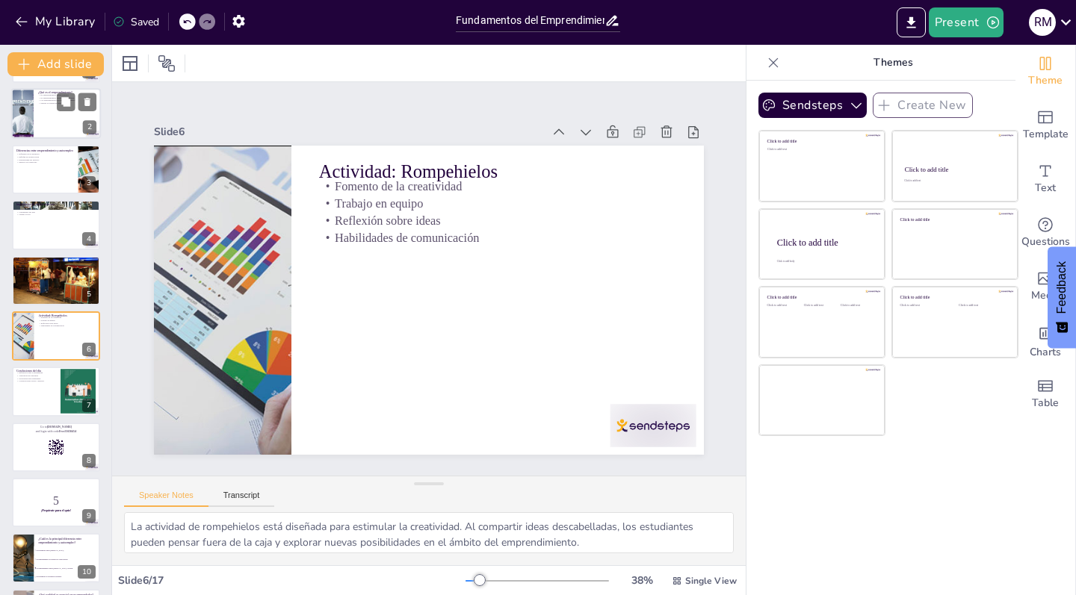
click at [49, 121] on div at bounding box center [56, 114] width 90 height 51
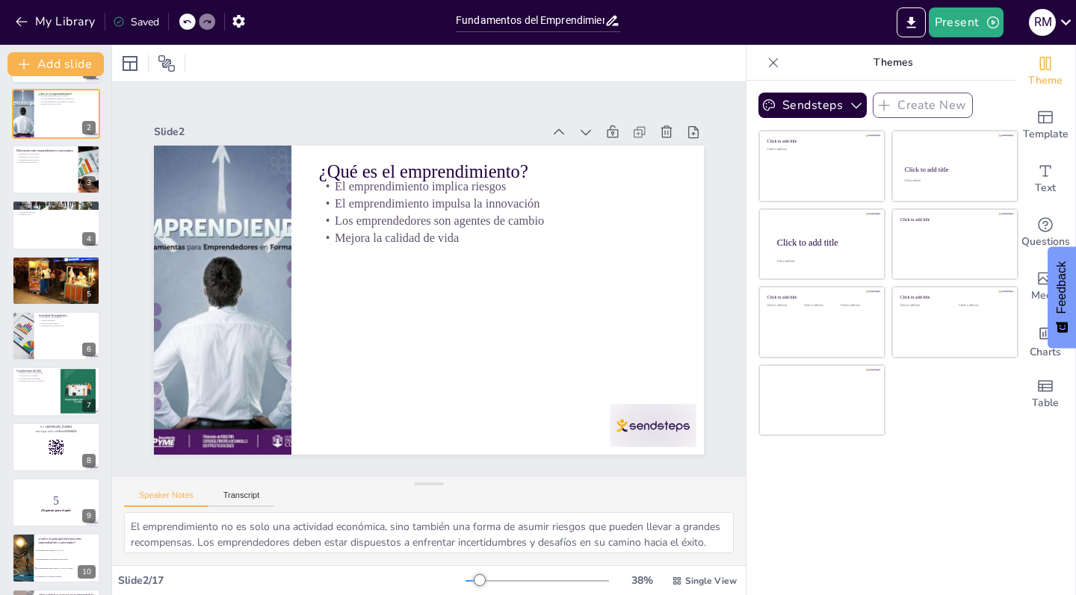
scroll to position [0, 0]
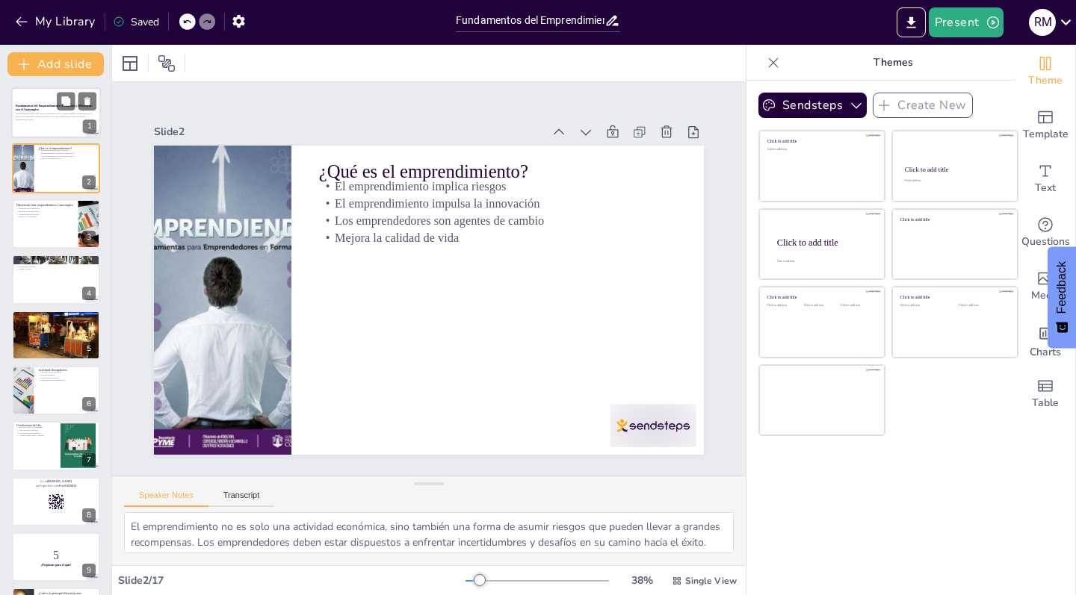
click at [62, 120] on p "Generated with [URL]" at bounding box center [56, 119] width 81 height 3
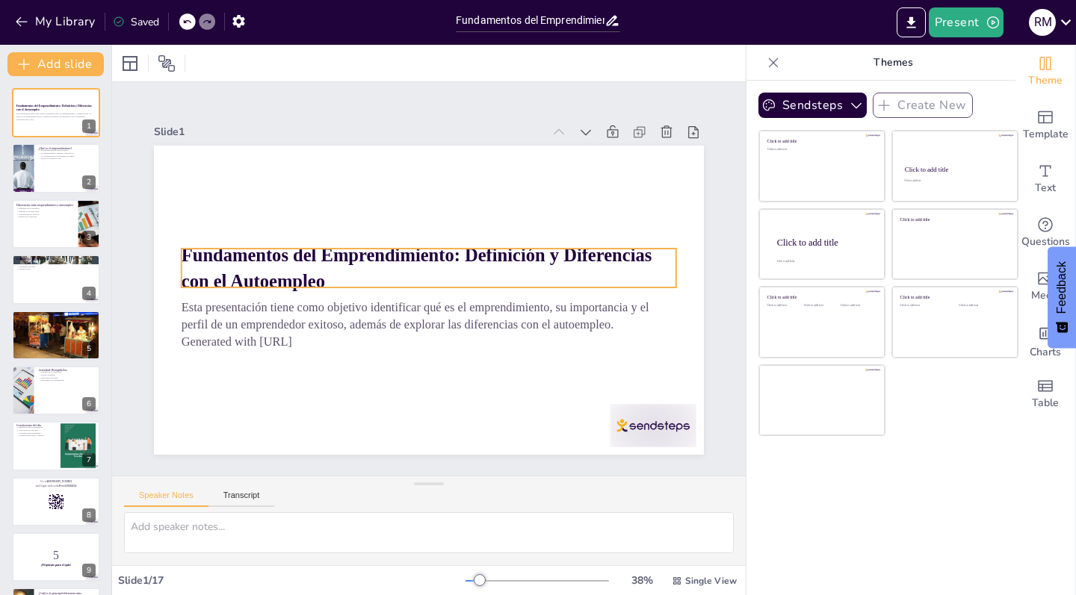
click at [356, 276] on p "Fundamentos del Emprendimiento: Definición y Diferencias con el Autoempleo" at bounding box center [429, 268] width 497 height 103
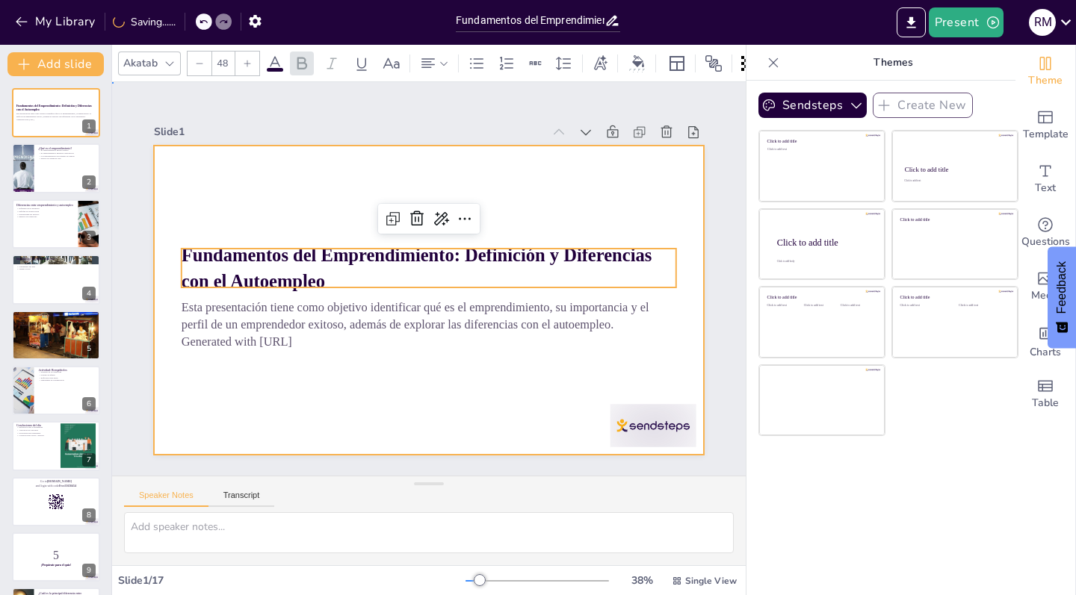
click at [339, 388] on div at bounding box center [426, 299] width 579 height 365
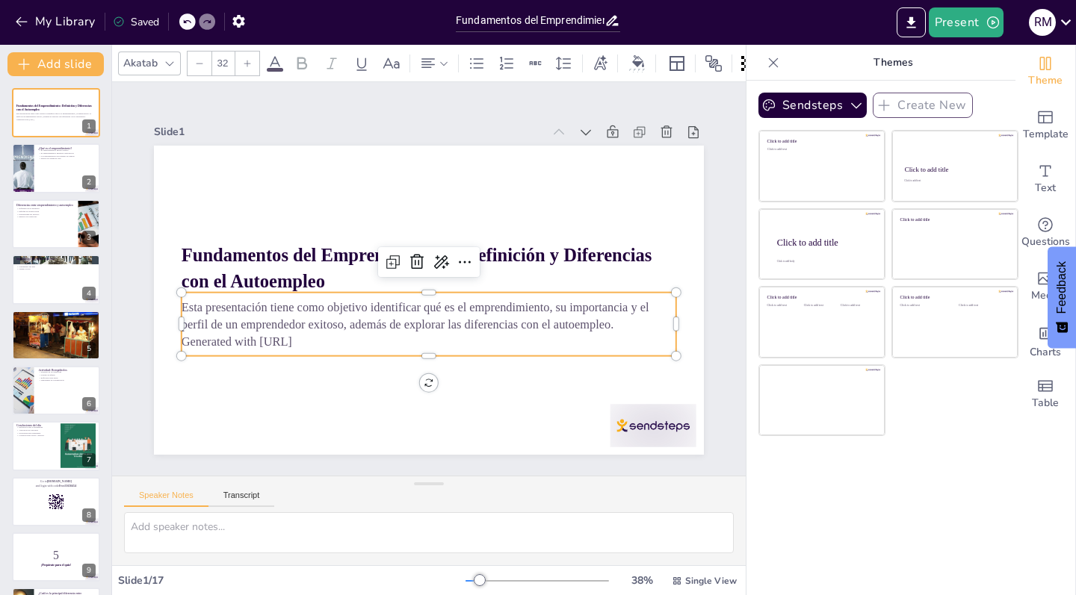
click at [279, 347] on p "Generated with [URL]" at bounding box center [403, 335] width 459 height 217
click at [279, 347] on p "Generated with [URL]" at bounding box center [423, 340] width 494 height 69
drag, startPoint x: 334, startPoint y: 336, endPoint x: 184, endPoint y: 340, distance: 149.4
click at [184, 340] on p "Generated with [URL]" at bounding box center [428, 340] width 494 height 17
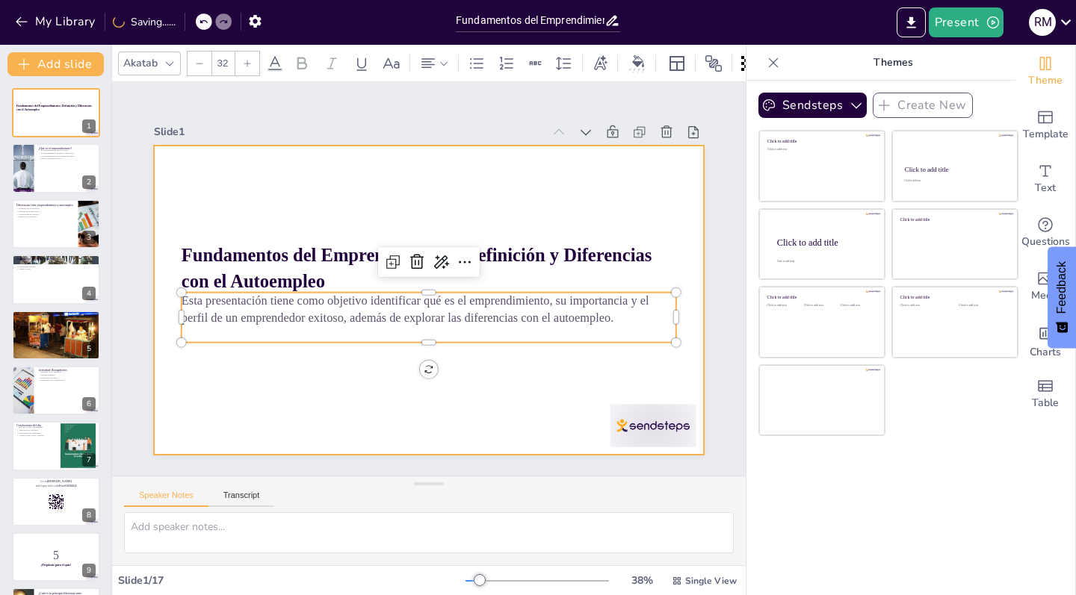
click at [232, 378] on div at bounding box center [424, 299] width 602 height 417
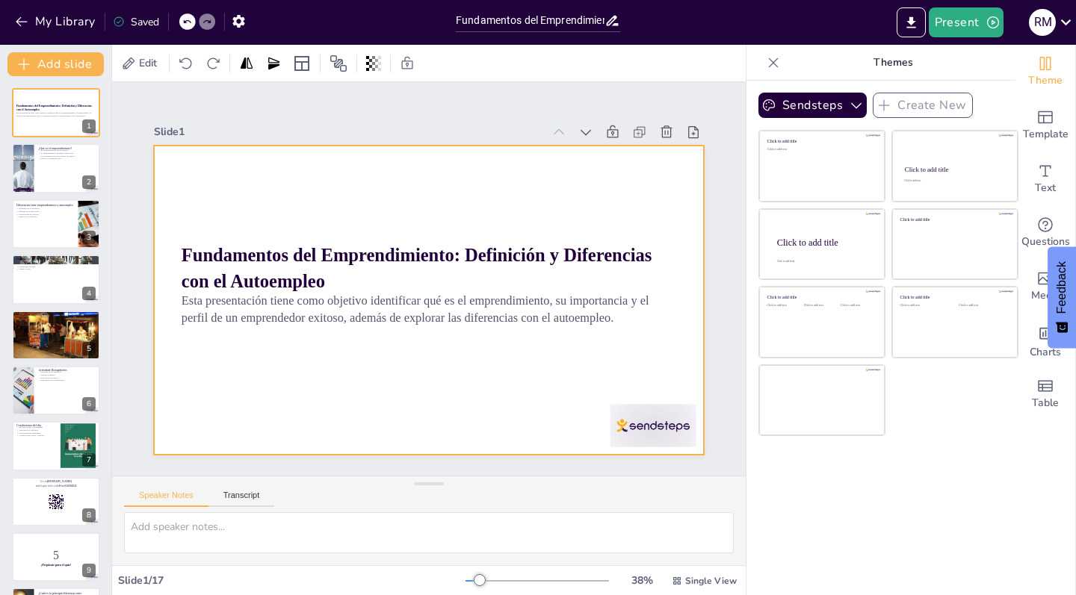
click at [361, 192] on div at bounding box center [426, 299] width 579 height 365
click at [134, 65] on div at bounding box center [130, 64] width 18 height 18
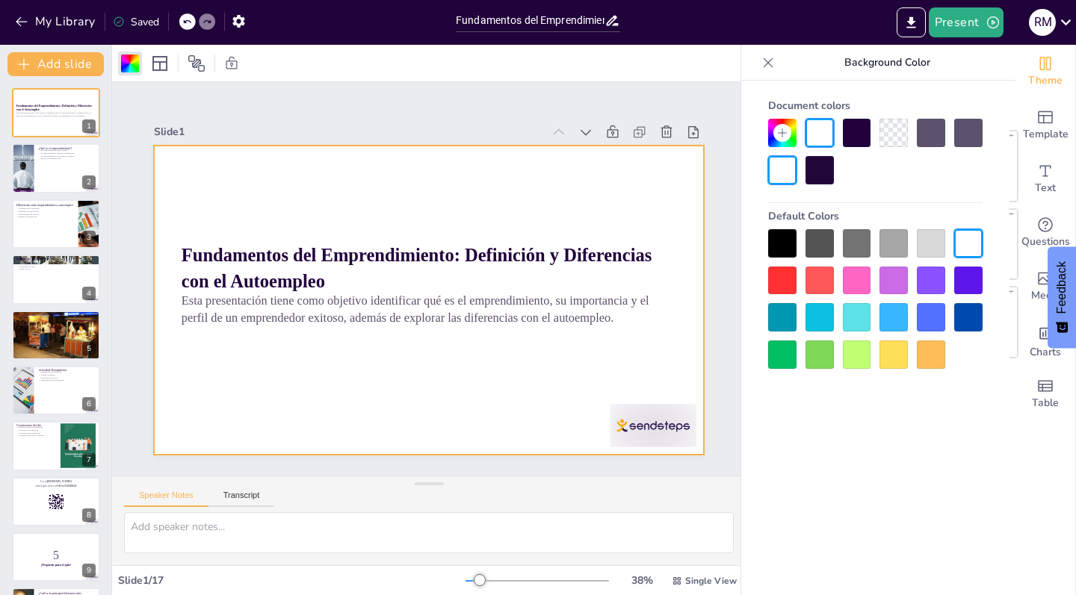
click at [819, 316] on div at bounding box center [819, 317] width 28 height 28
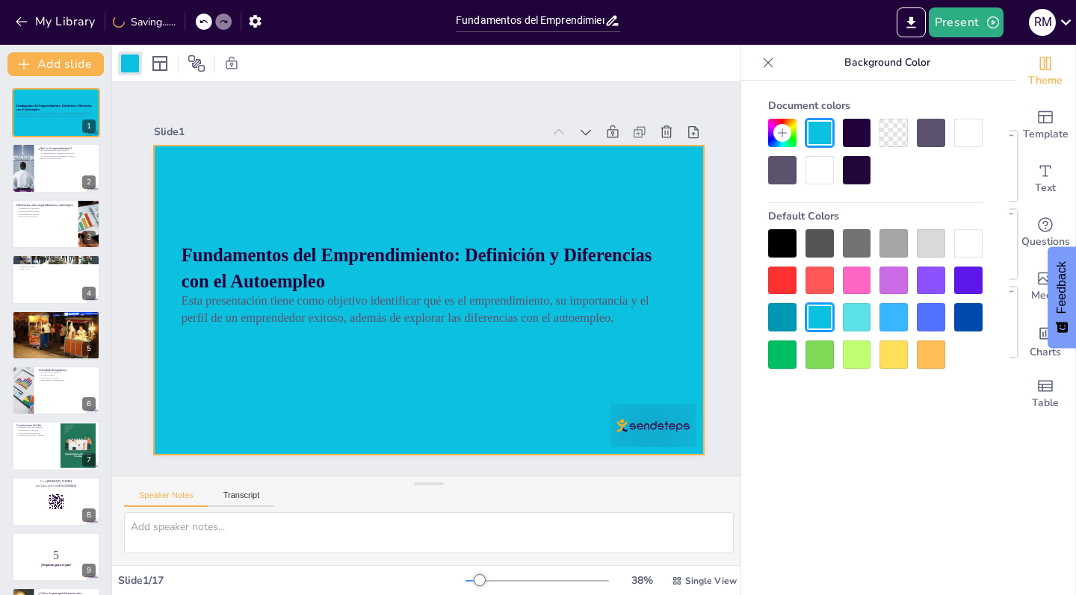
click at [202, 21] on icon at bounding box center [203, 21] width 9 height 9
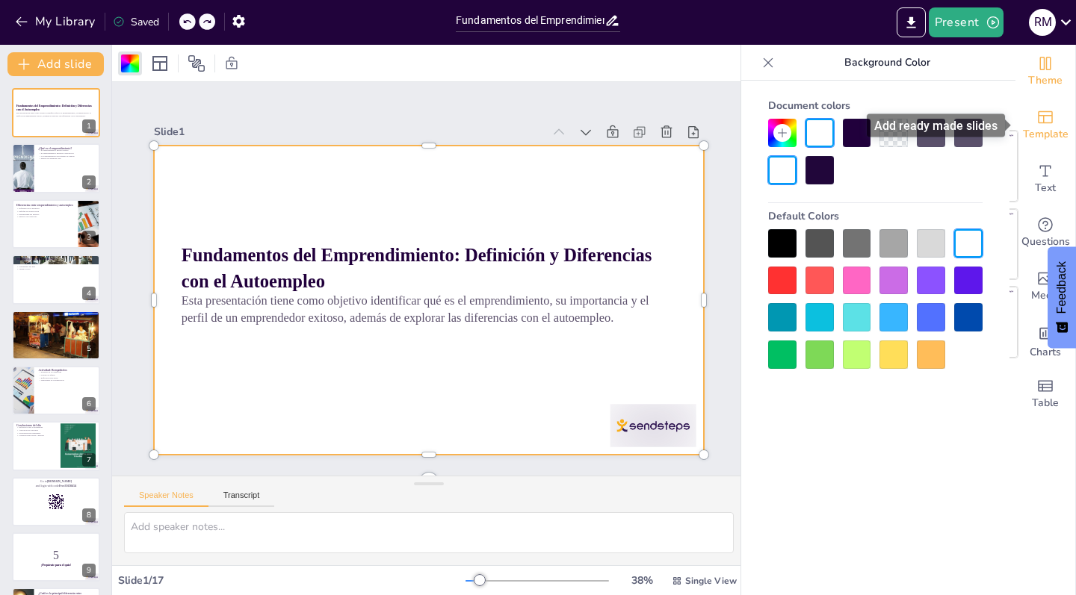
click at [1042, 134] on span "Template" at bounding box center [1045, 134] width 46 height 16
